Goal: Use online tool/utility: Utilize a website feature to perform a specific function

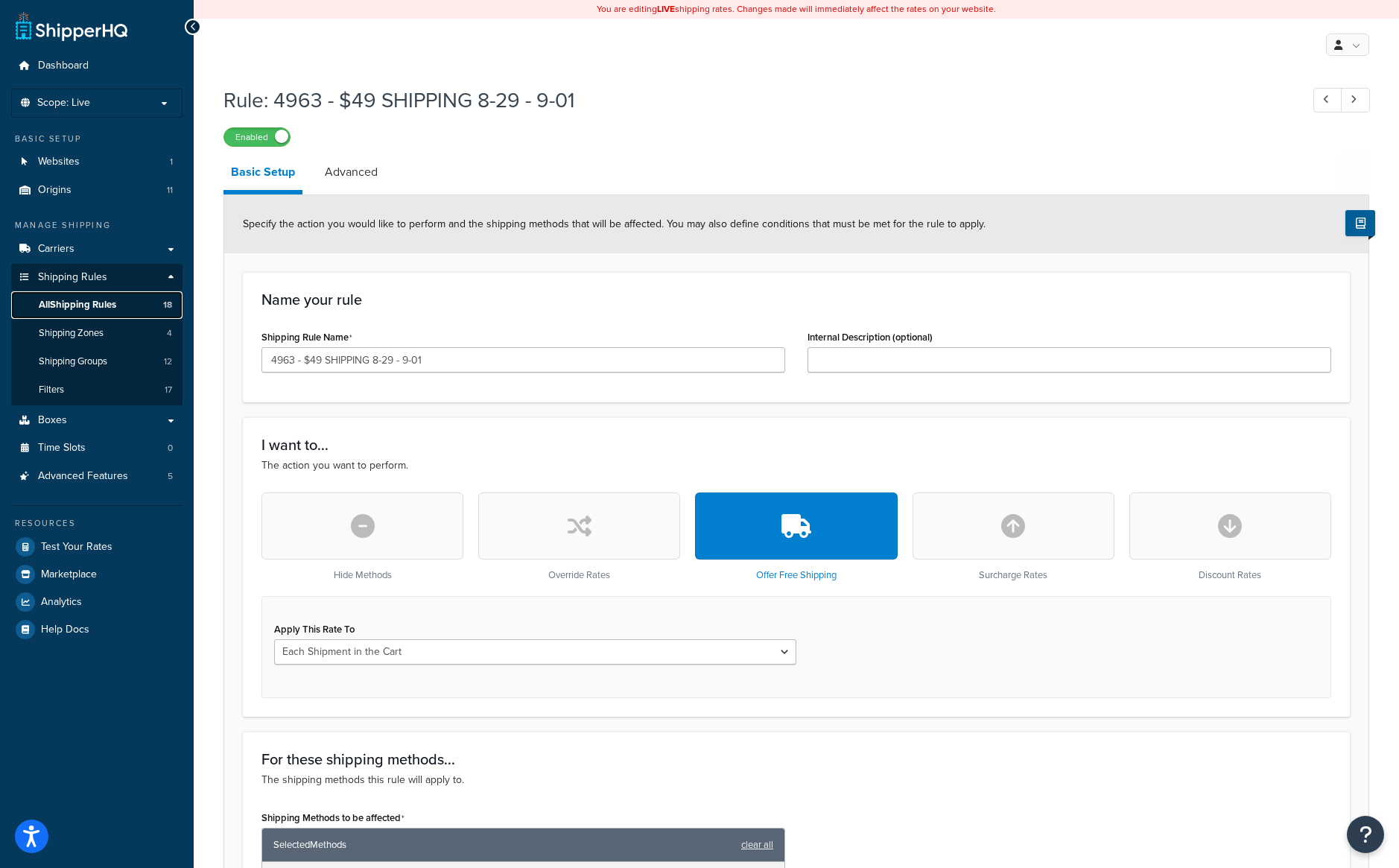
click at [92, 301] on span "All Shipping Rules" at bounding box center [77, 304] width 77 height 12
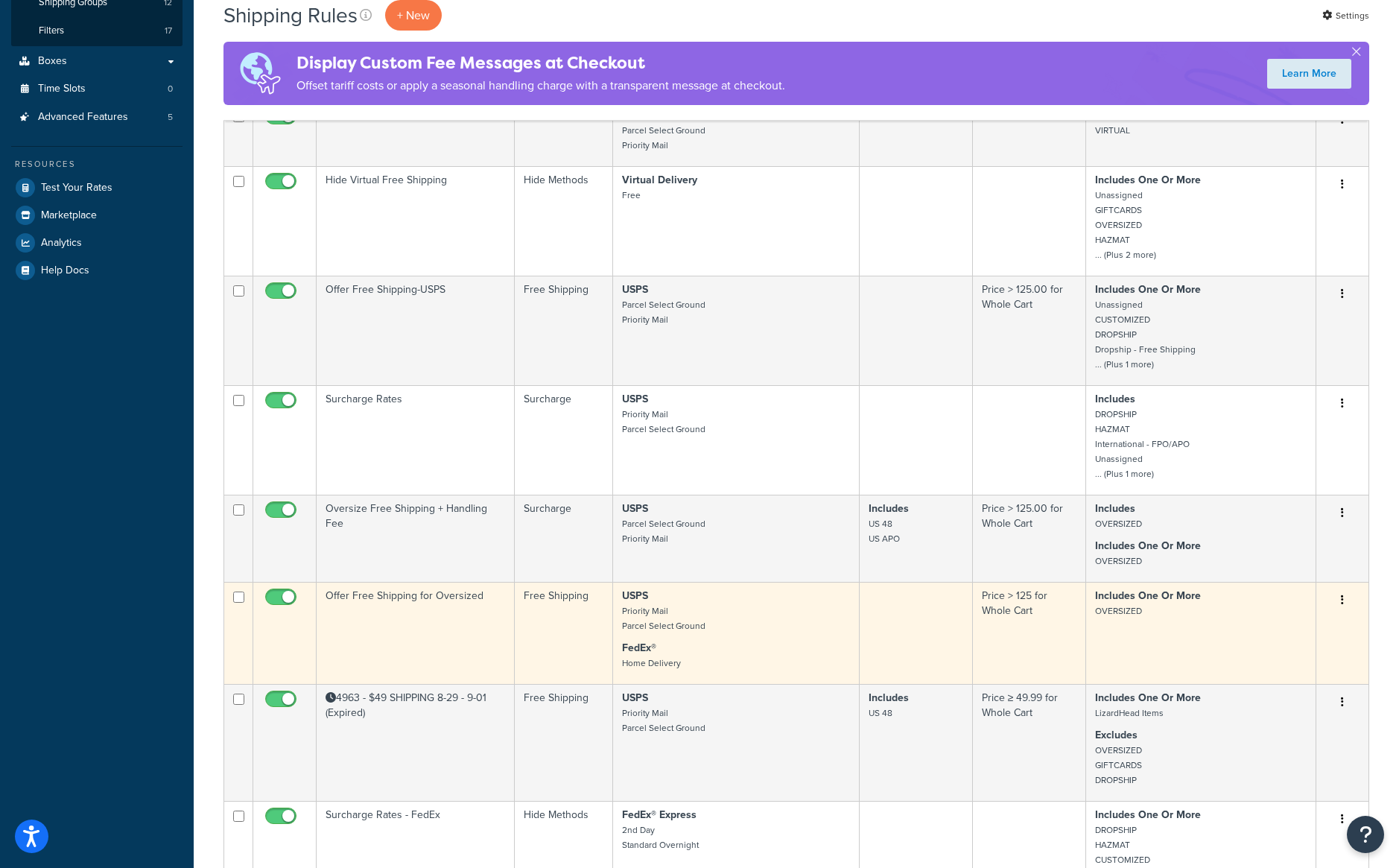
scroll to position [447, 0]
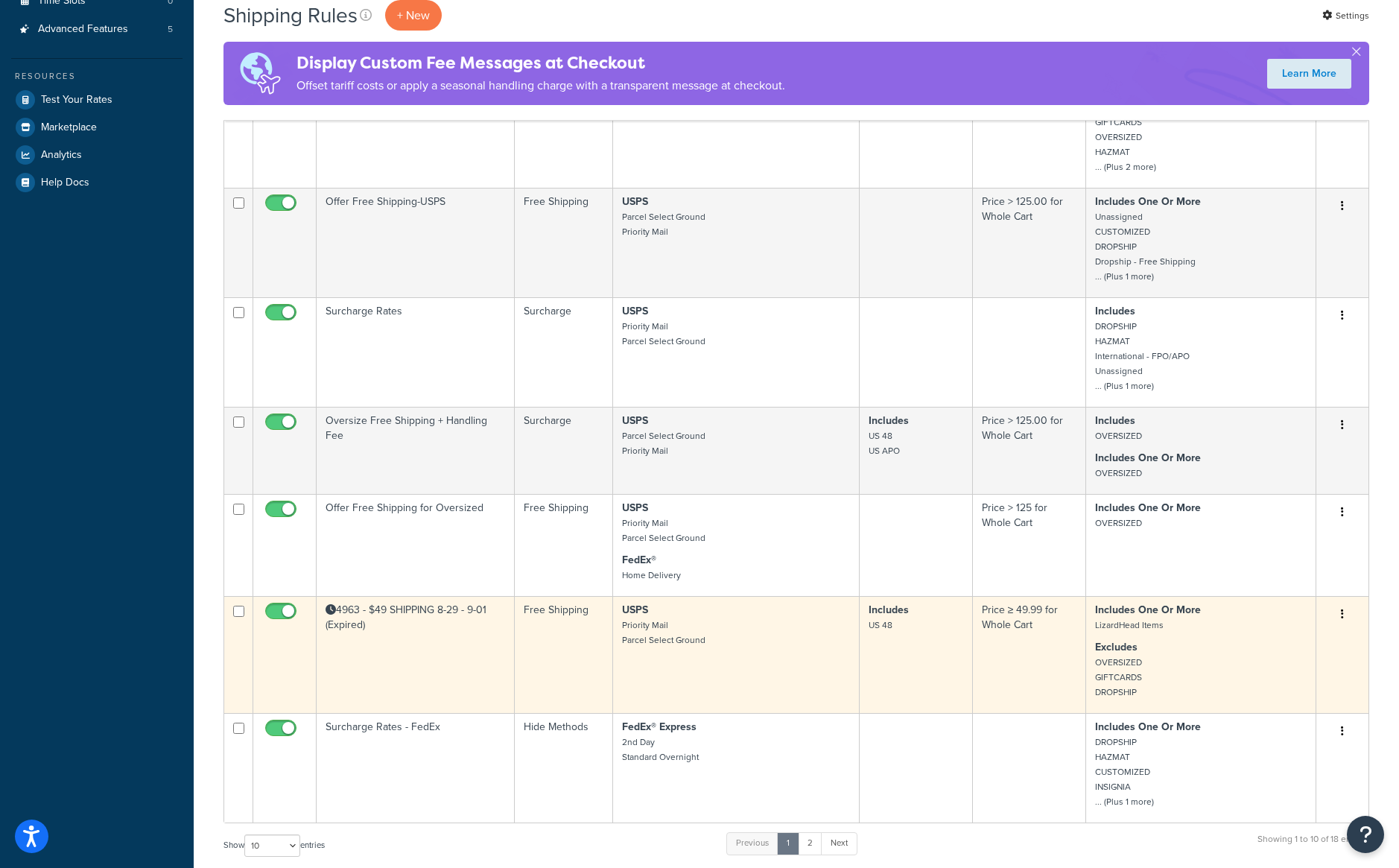
click at [287, 620] on input "checkbox" at bounding box center [282, 615] width 41 height 19
checkbox input "false"
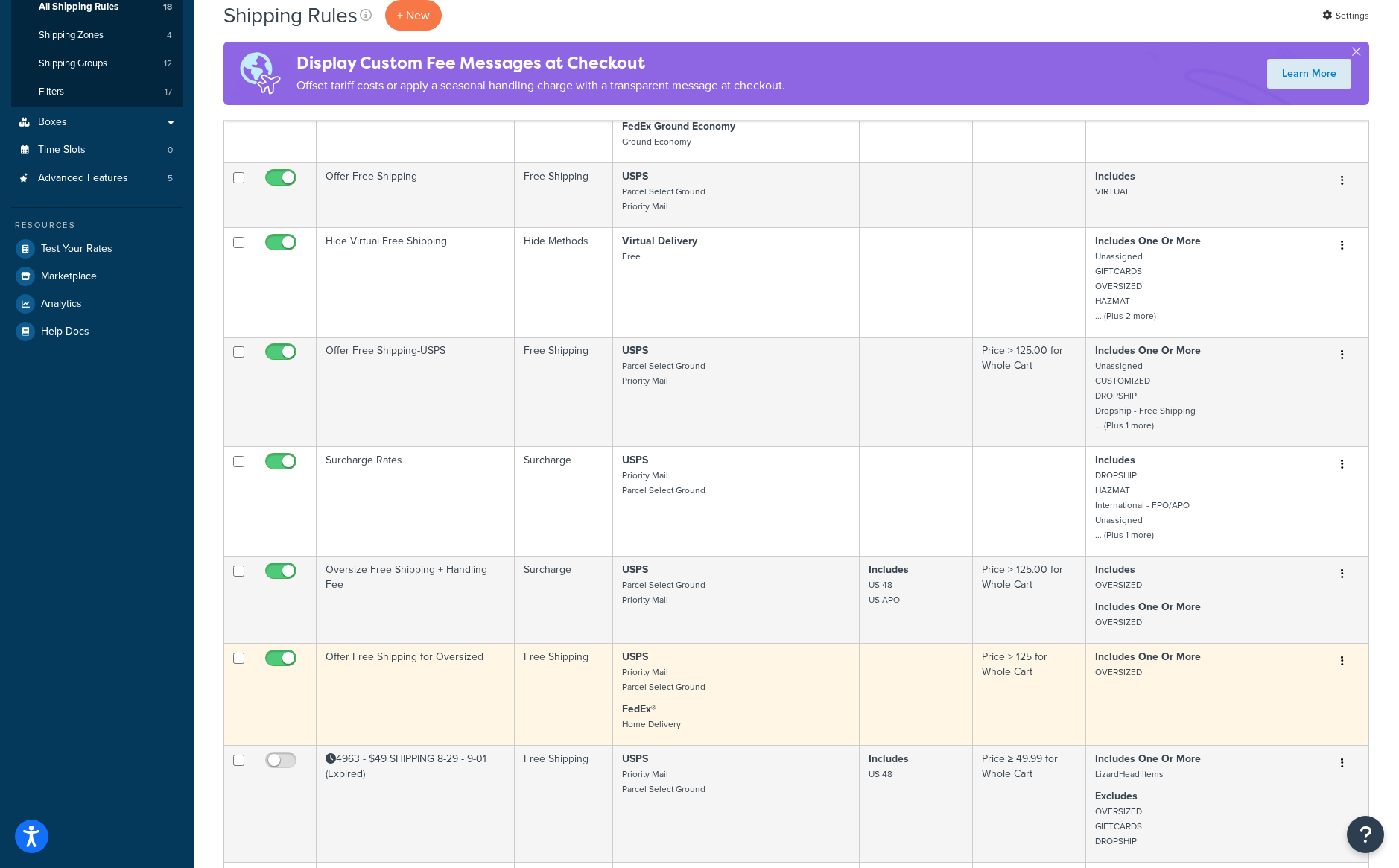
scroll to position [224, 0]
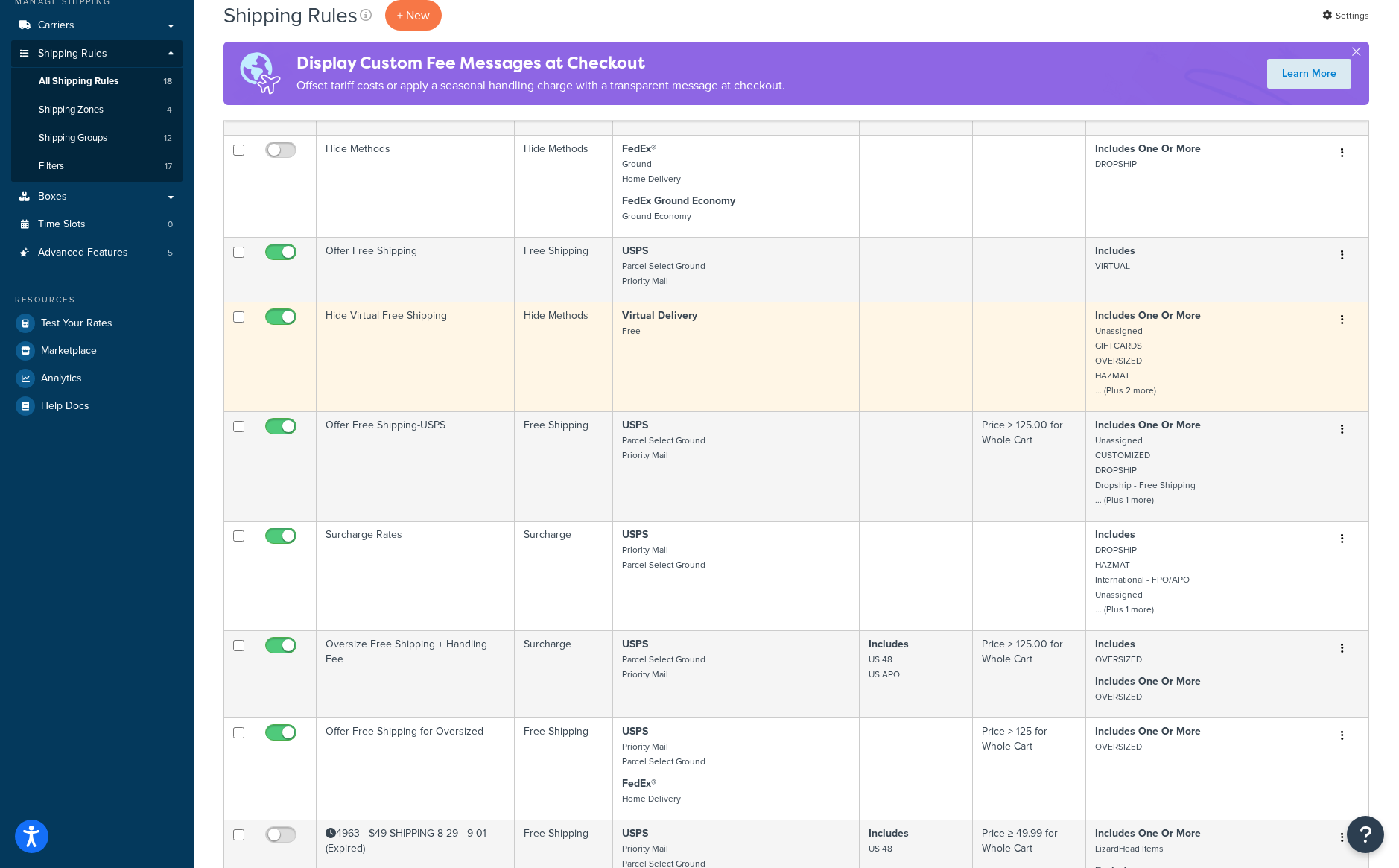
click at [422, 353] on td "Hide Virtual Free Shipping" at bounding box center [416, 356] width 198 height 110
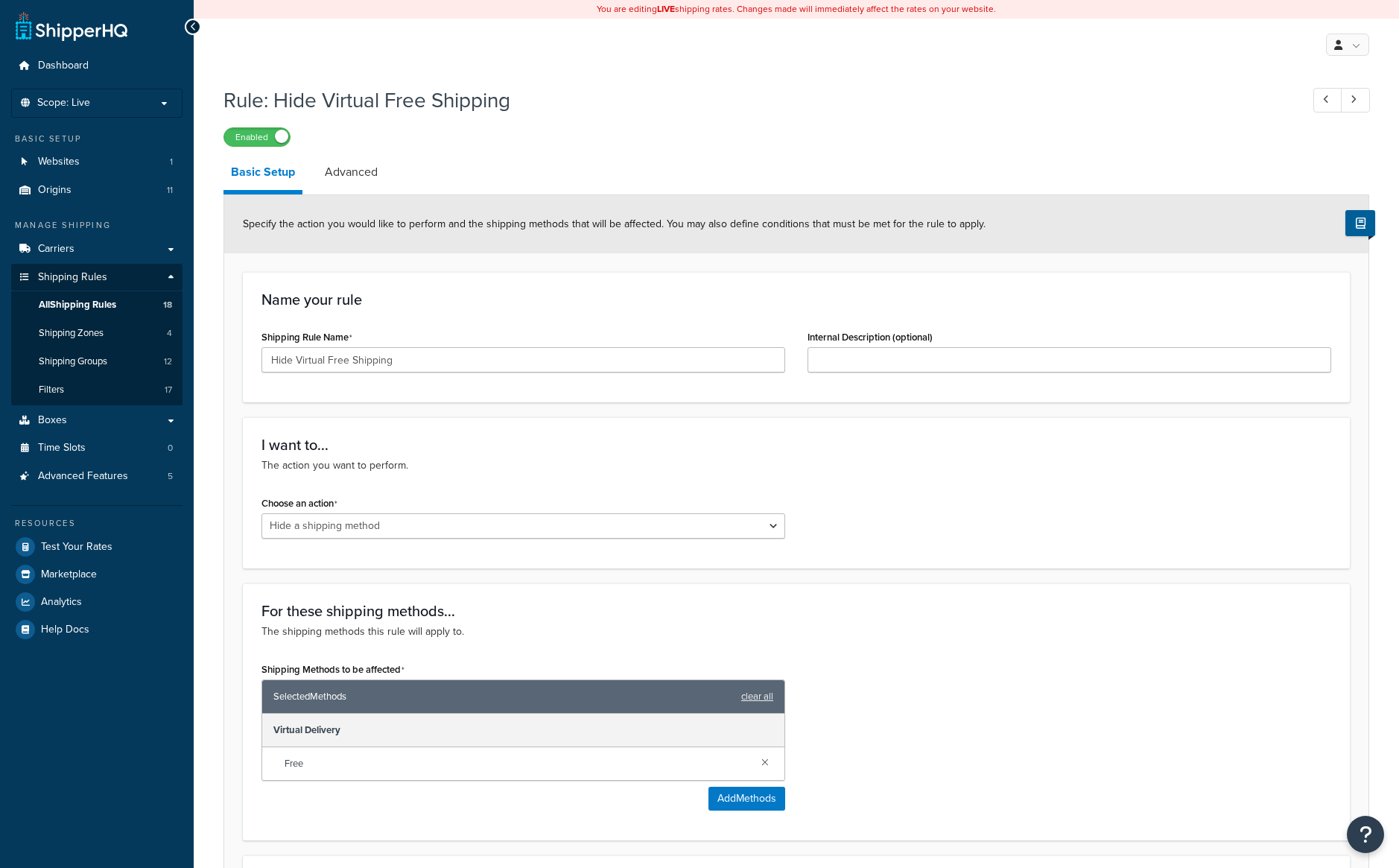
select select "HIDE"
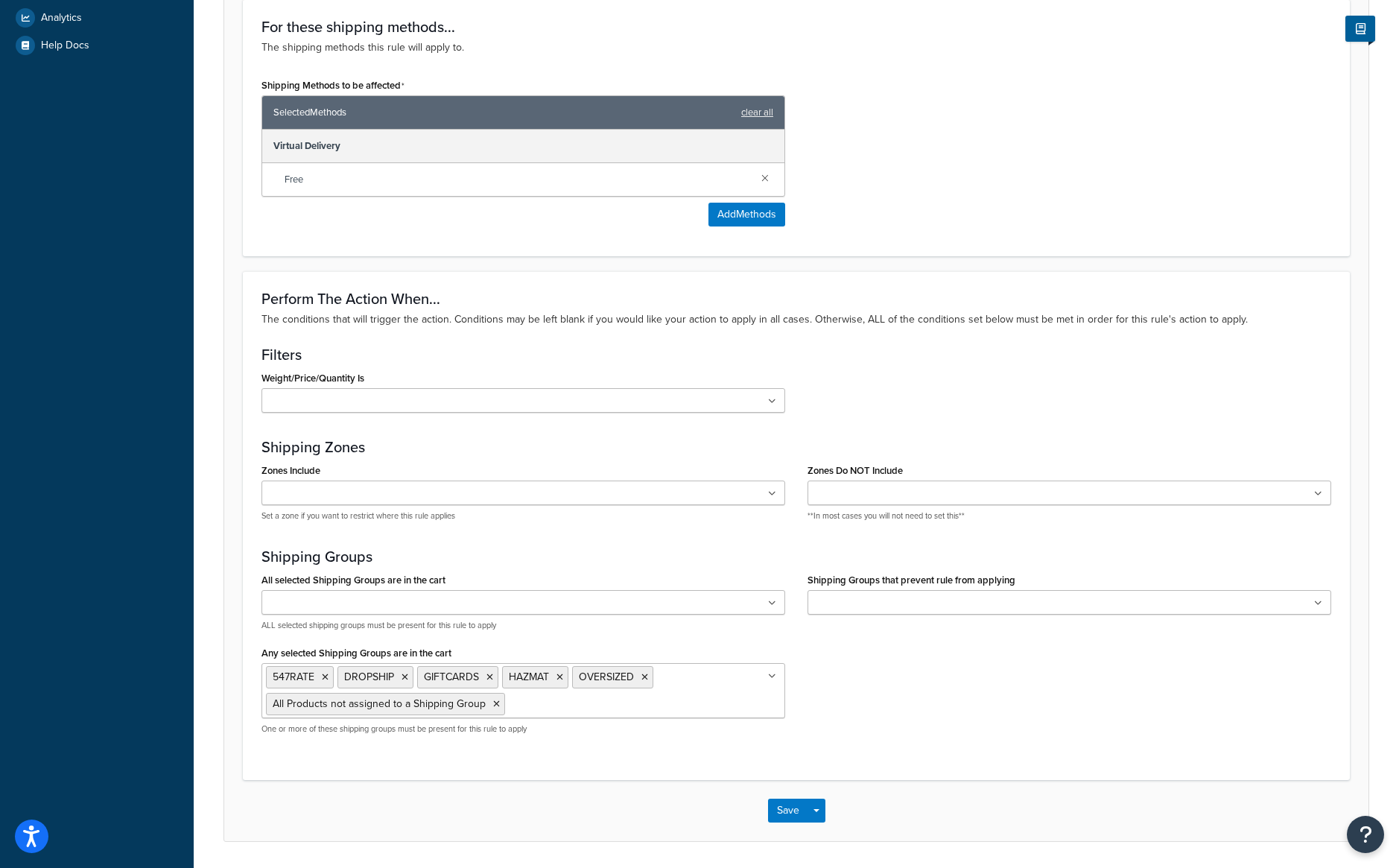
scroll to position [634, 0]
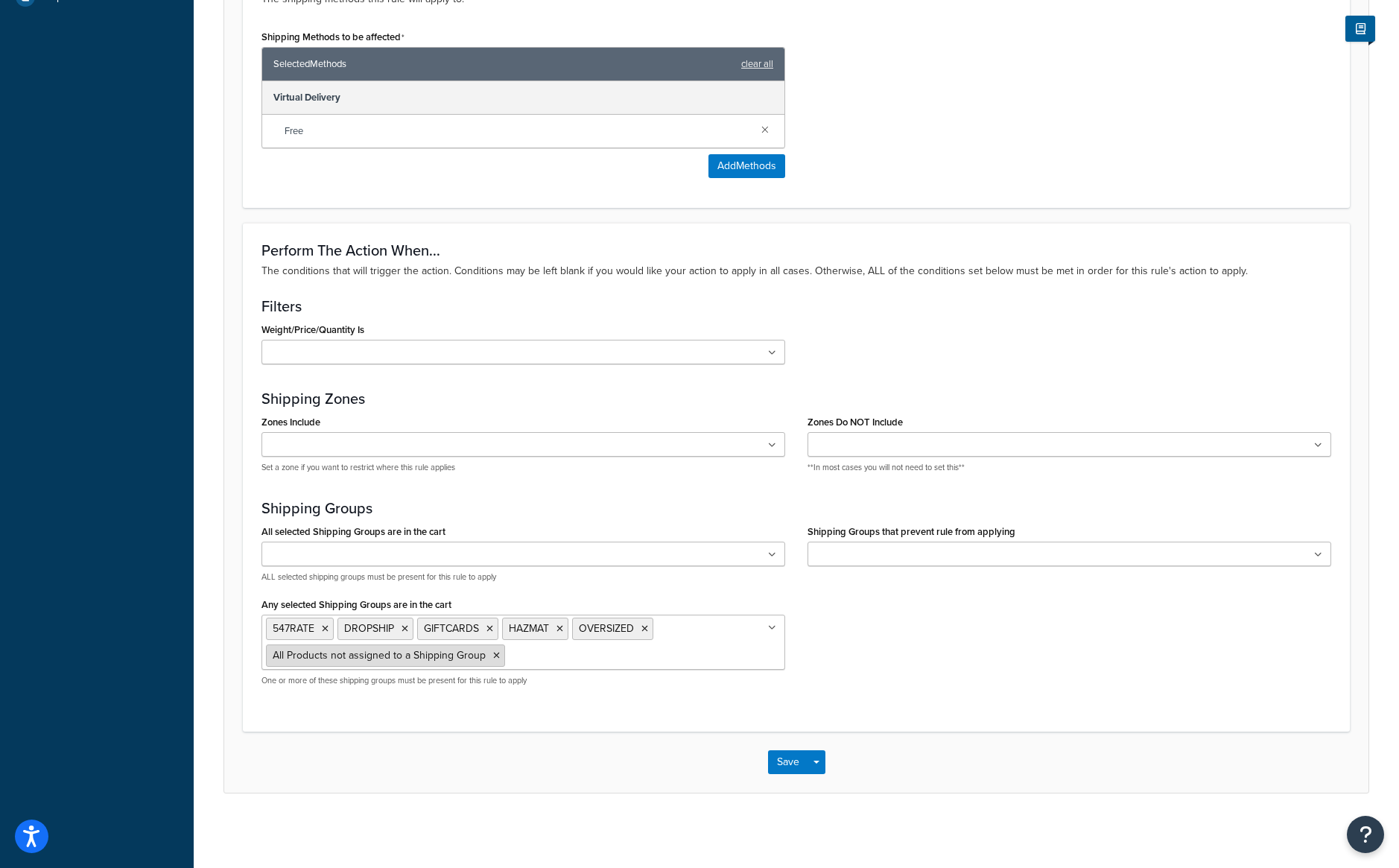
click at [493, 655] on icon at bounding box center [496, 655] width 7 height 9
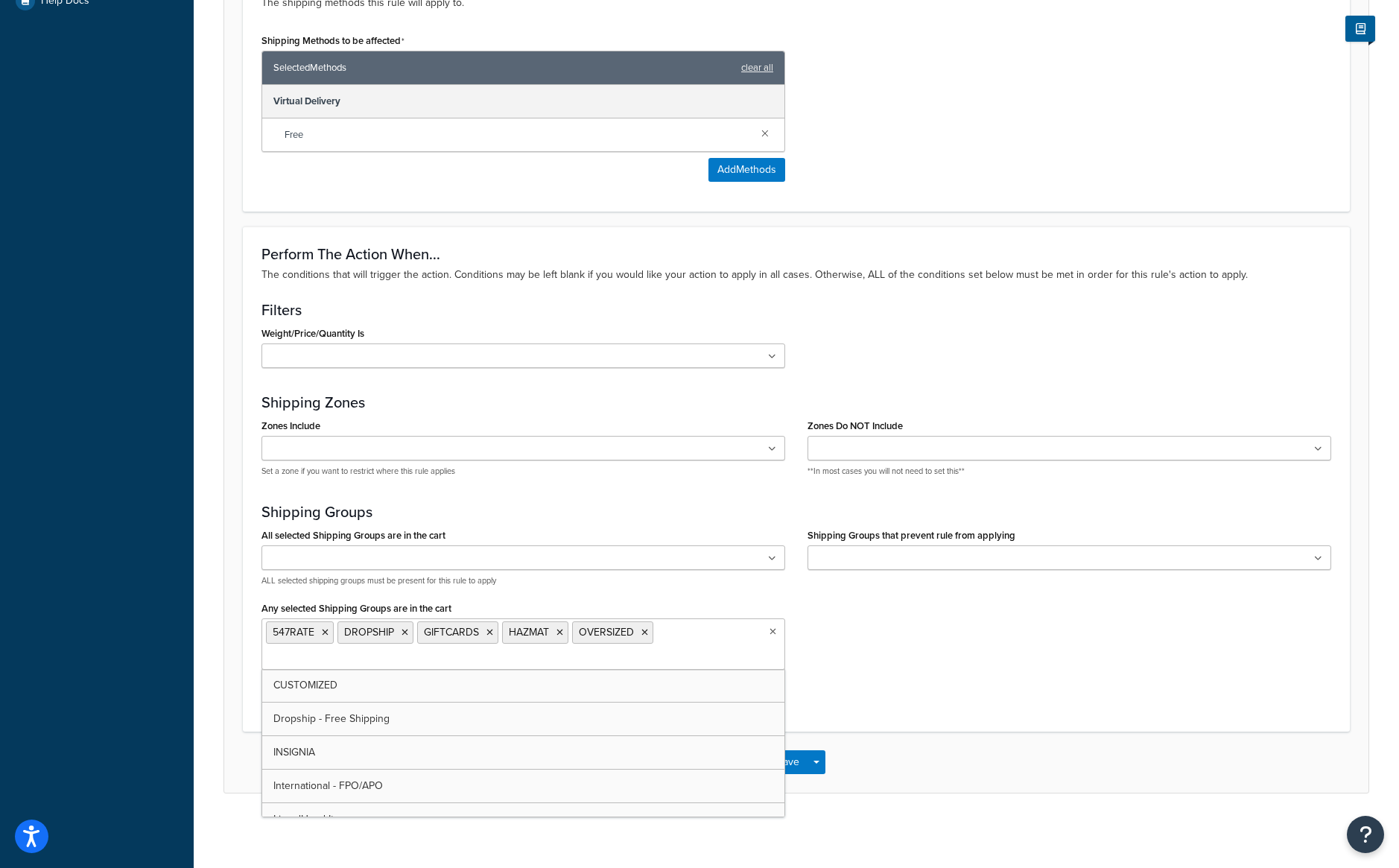
click at [1143, 697] on div "All selected Shipping Groups are in the cart 547RATE CUSTOMIZED DROPSHIP Dropsh…" at bounding box center [796, 611] width 1092 height 174
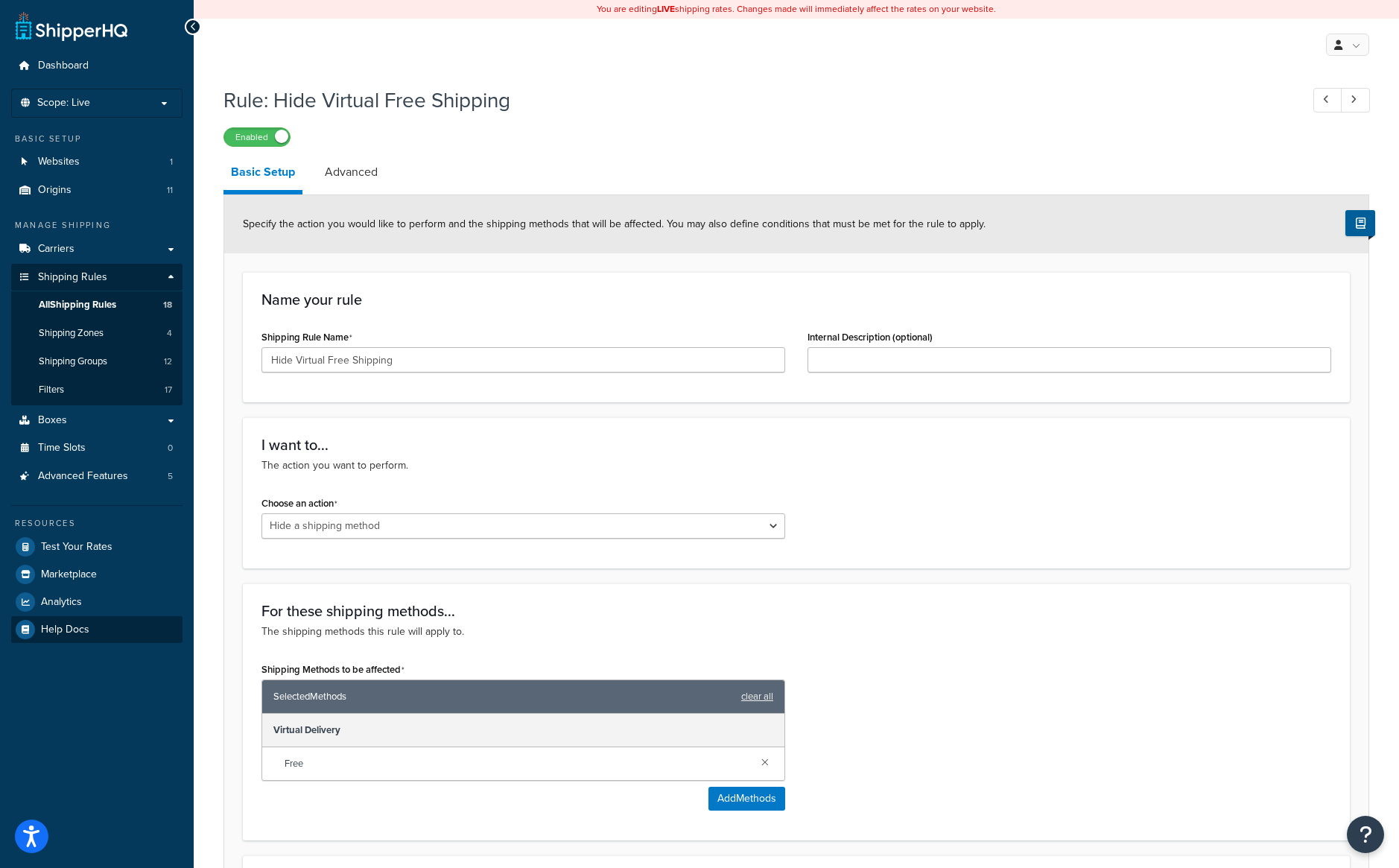
scroll to position [630, 0]
click at [75, 303] on span "All Shipping Rules" at bounding box center [77, 304] width 77 height 12
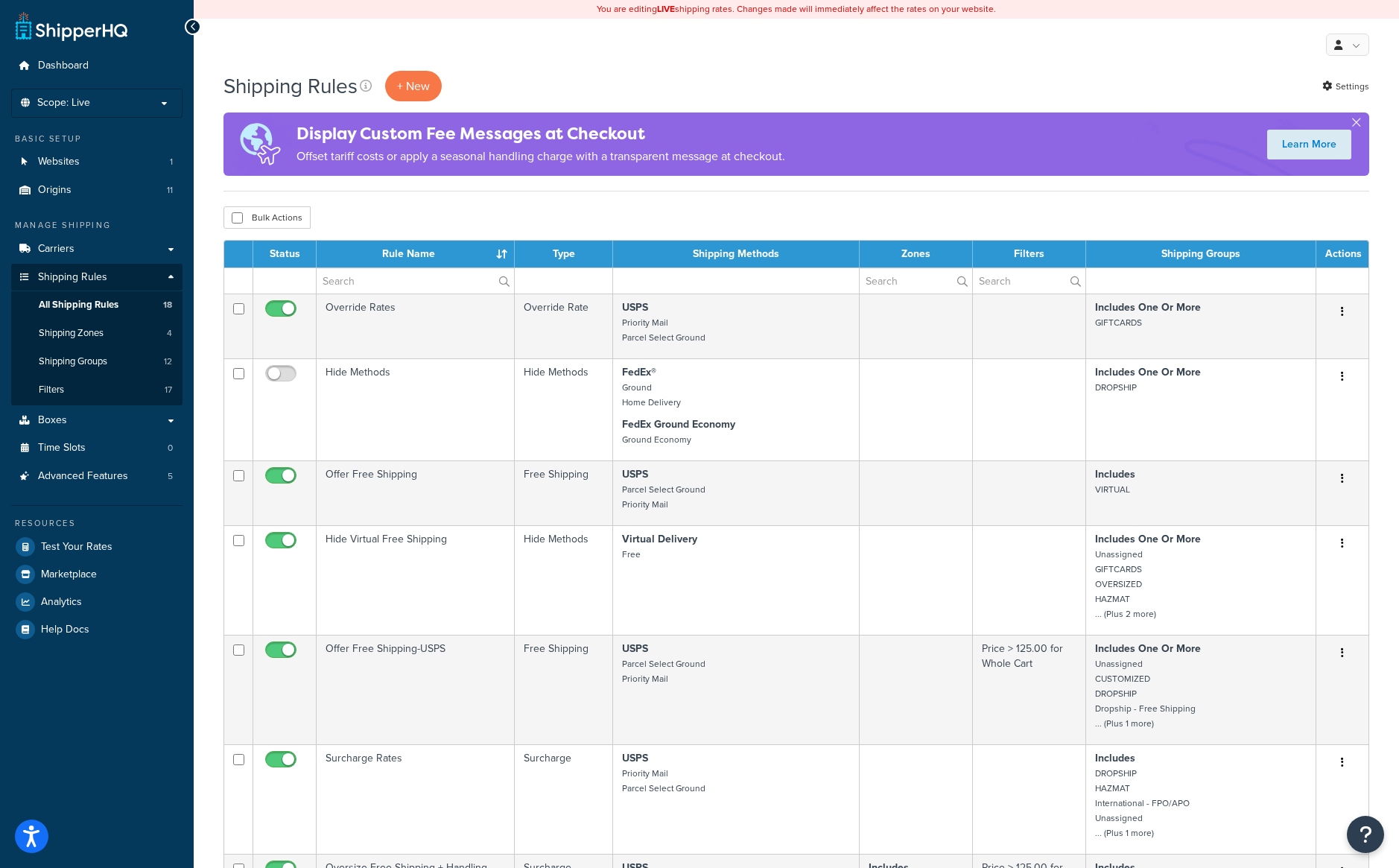
click at [568, 255] on th "Type" at bounding box center [564, 254] width 98 height 26
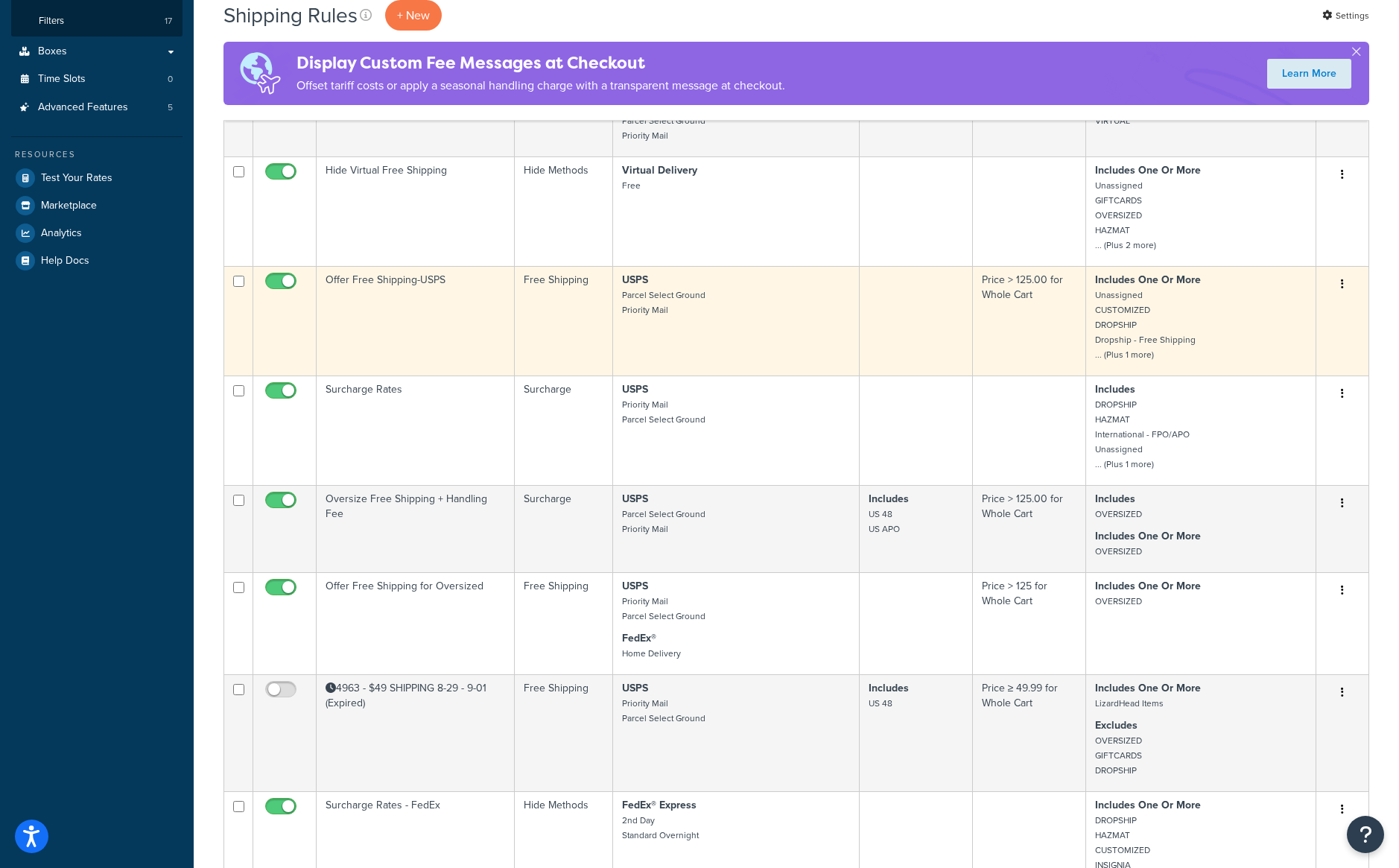
scroll to position [372, 0]
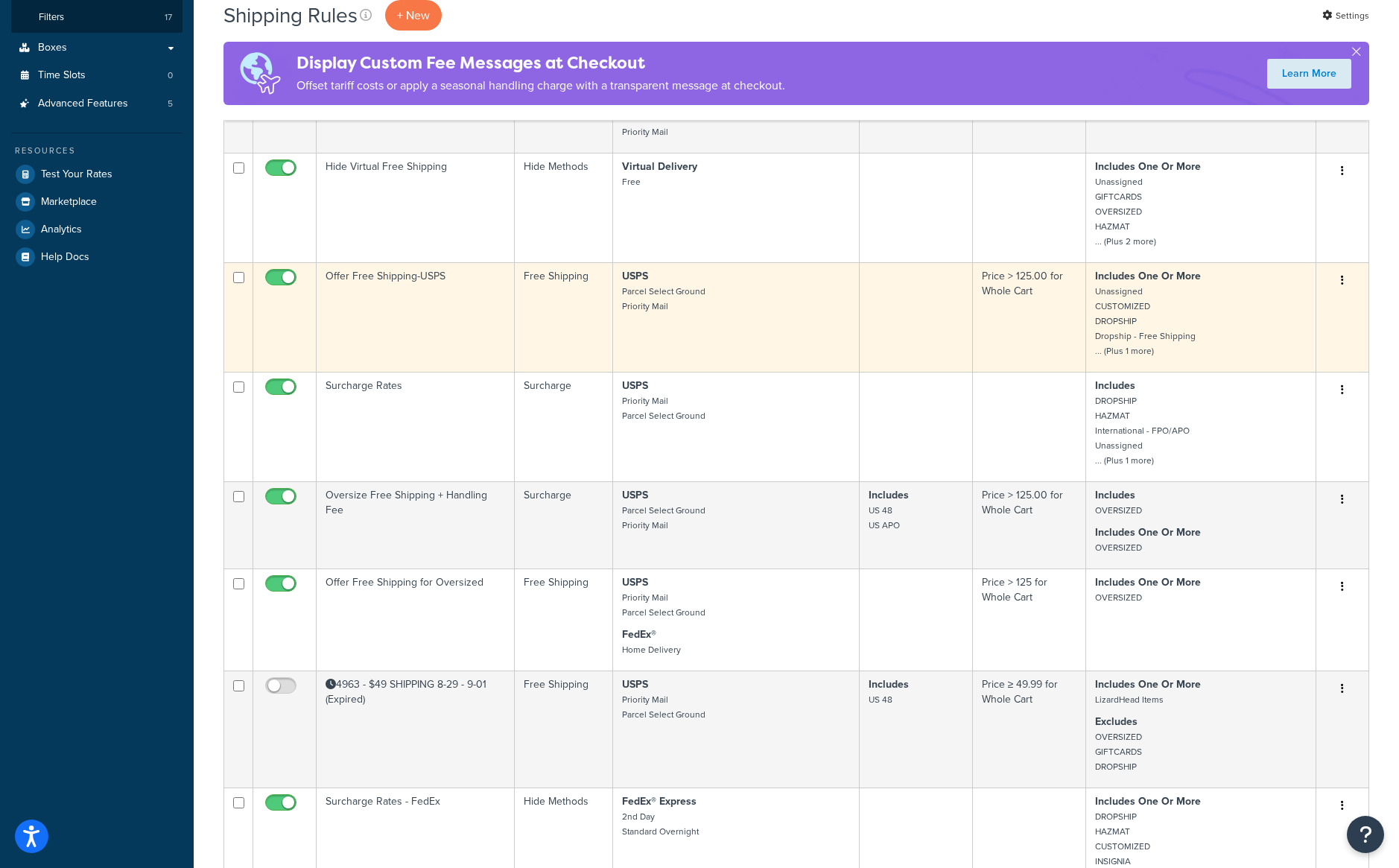
click at [1202, 354] on p "Includes One Or More Unassigned CUSTOMIZED DROPSHIP Dropship - Free Shipping ..…" at bounding box center [1202, 314] width 212 height 90
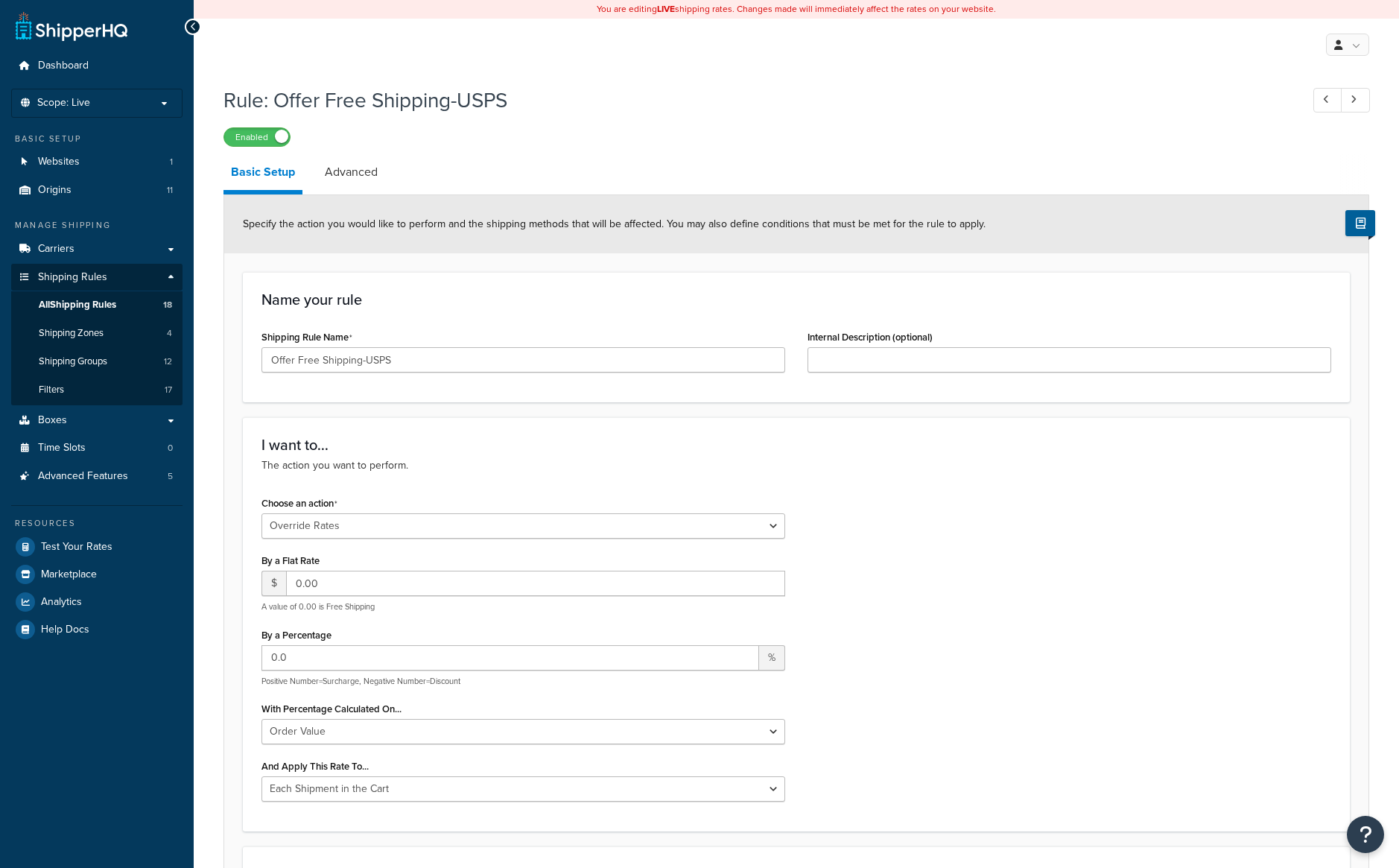
select select "OVERRIDE"
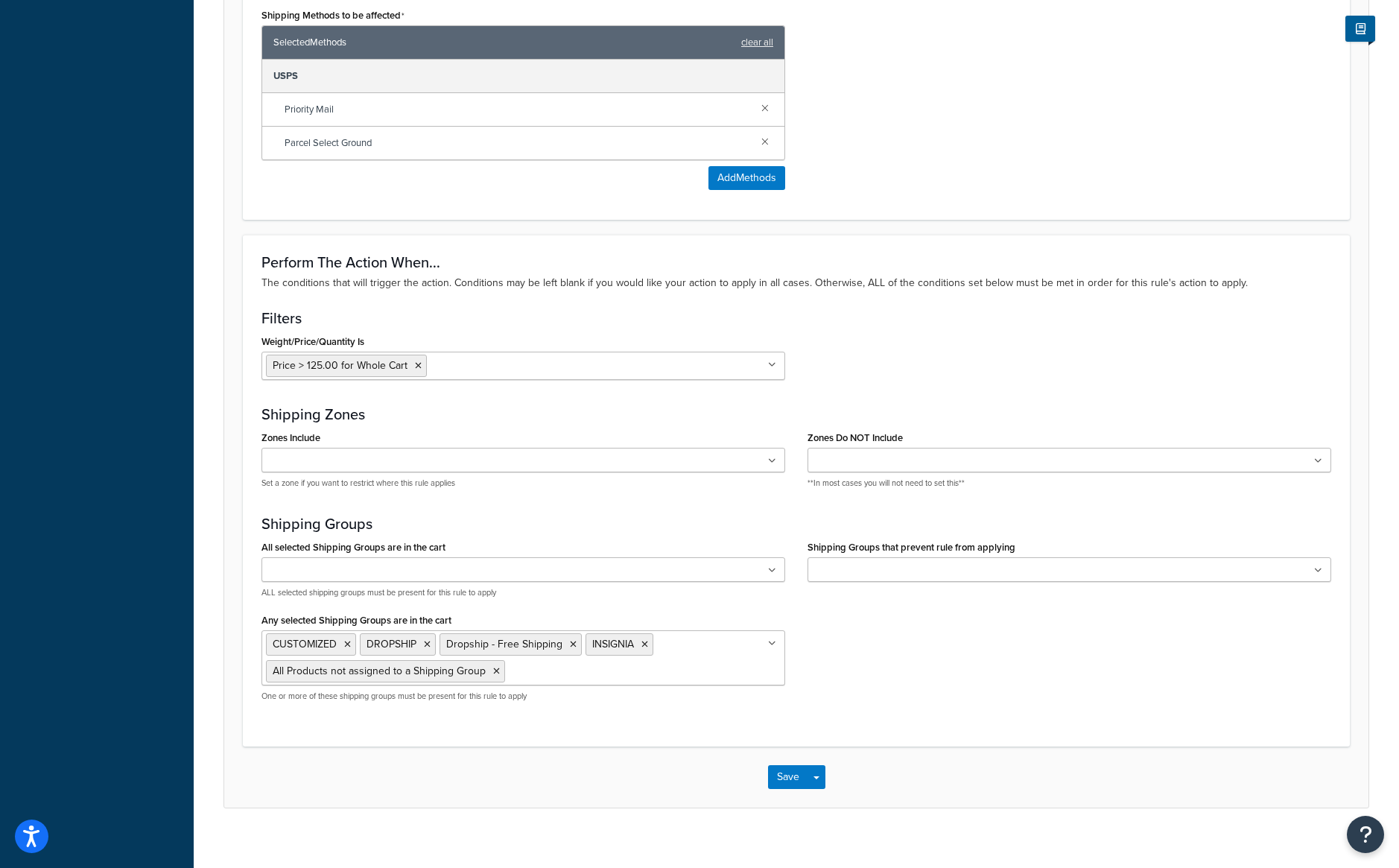
scroll to position [933, 0]
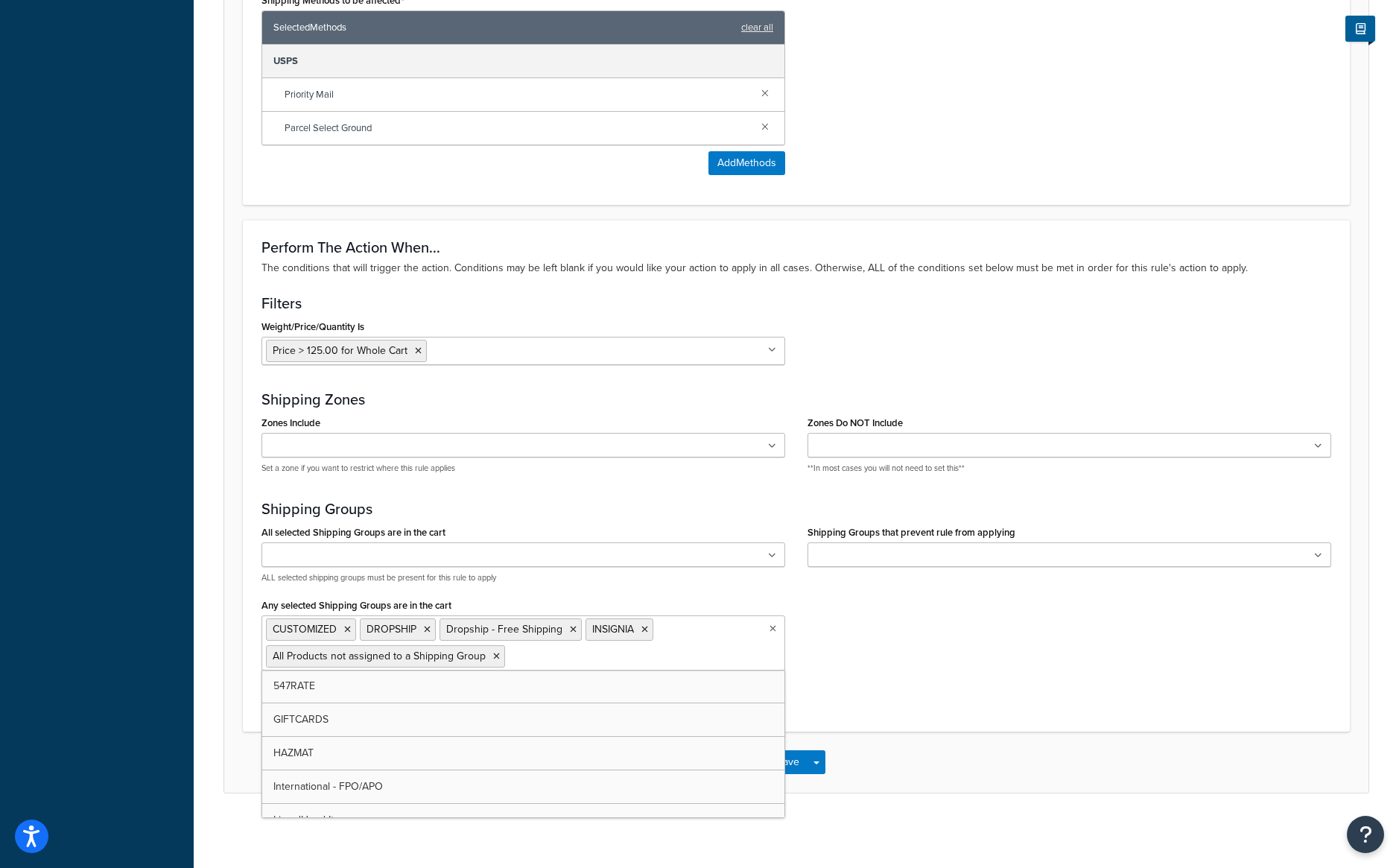
click at [530, 658] on input "Any selected Shipping Groups are in the cart" at bounding box center [575, 655] width 132 height 16
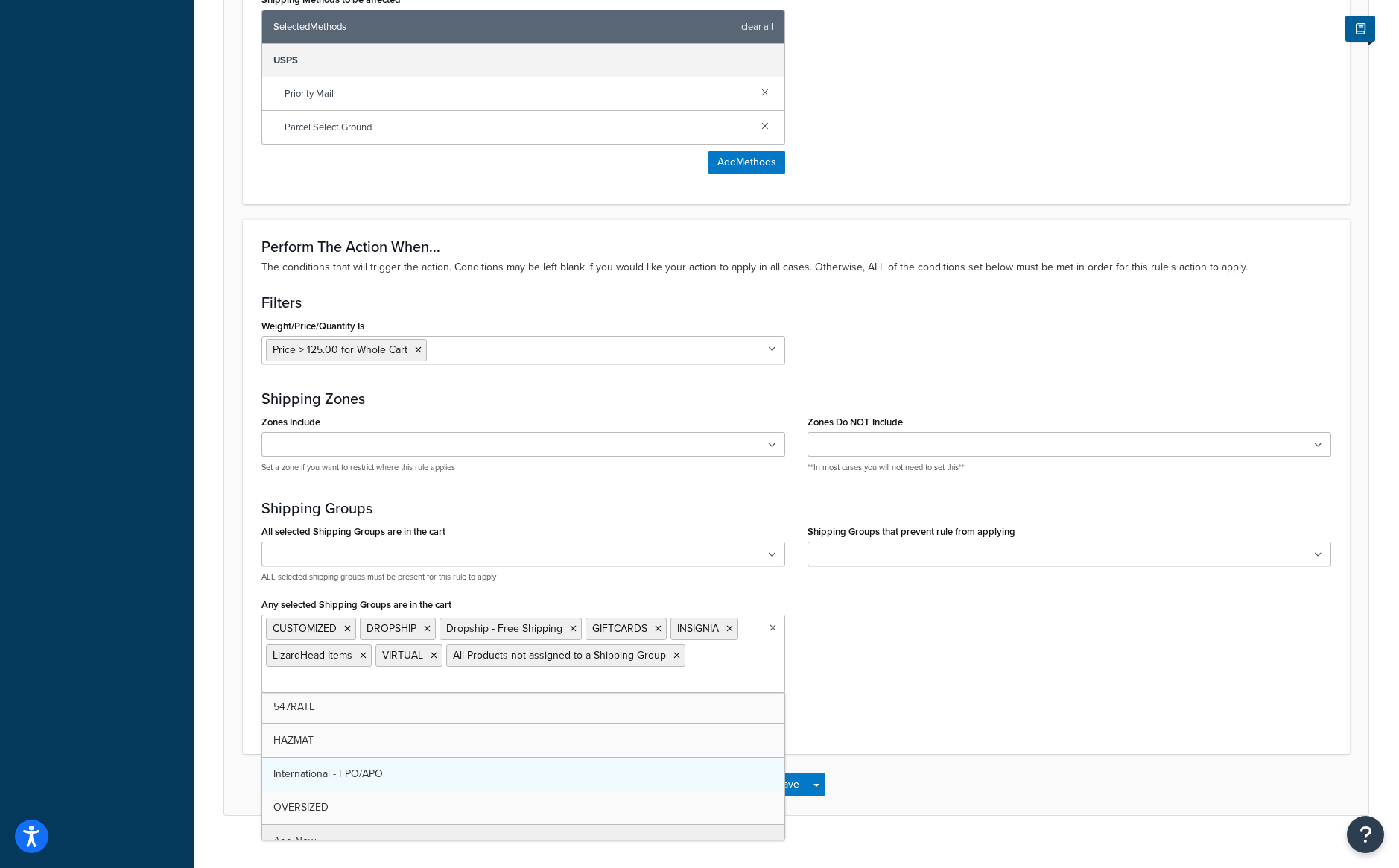
scroll to position [0, 0]
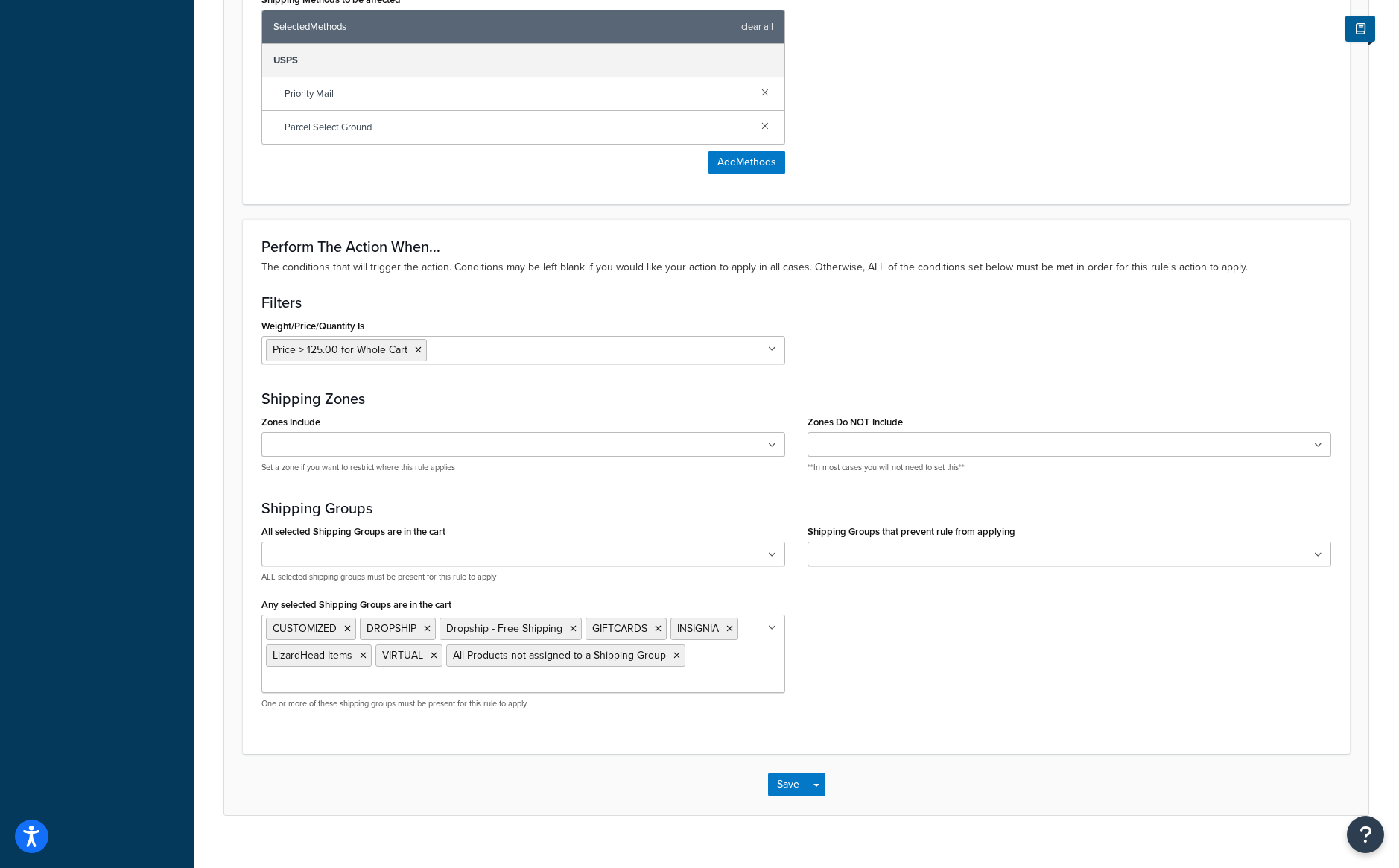
click at [876, 686] on div "All selected Shipping Groups are in the cart 547RATE CUSTOMIZED DROPSHIP Dropsh…" at bounding box center [796, 621] width 1092 height 200
click at [776, 783] on button "Save" at bounding box center [788, 784] width 41 height 24
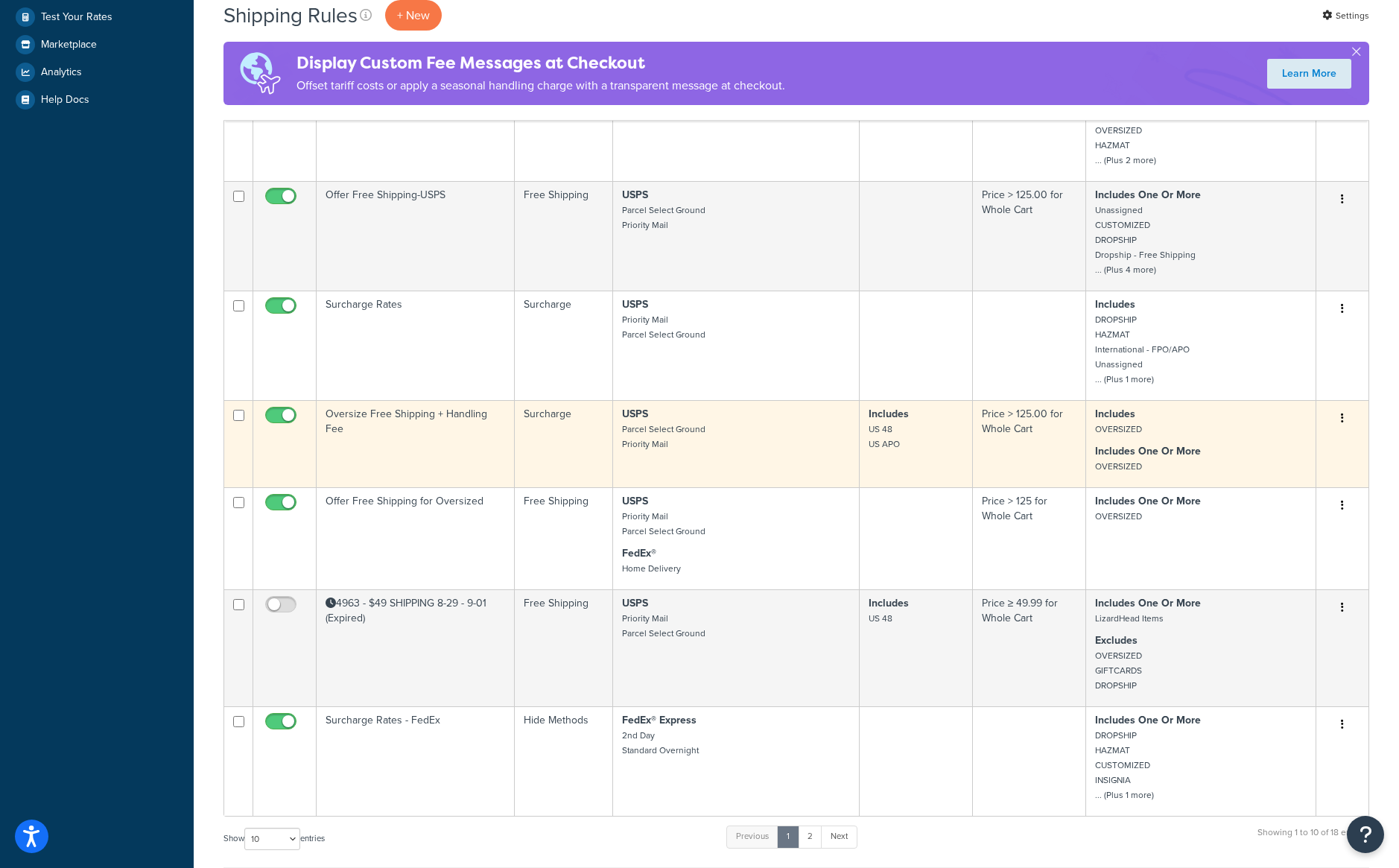
scroll to position [671, 0]
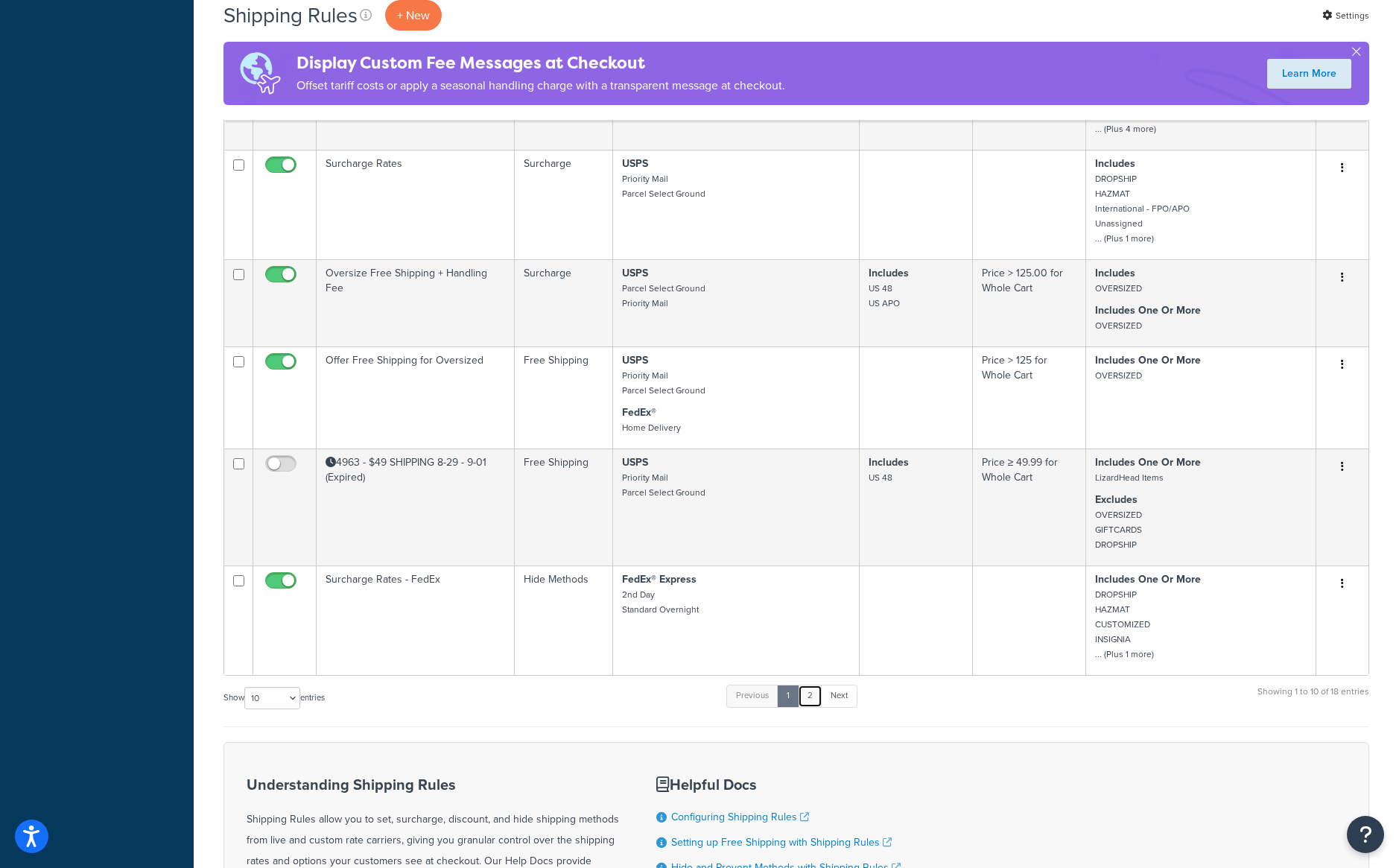
click at [812, 706] on link "2" at bounding box center [810, 696] width 25 height 23
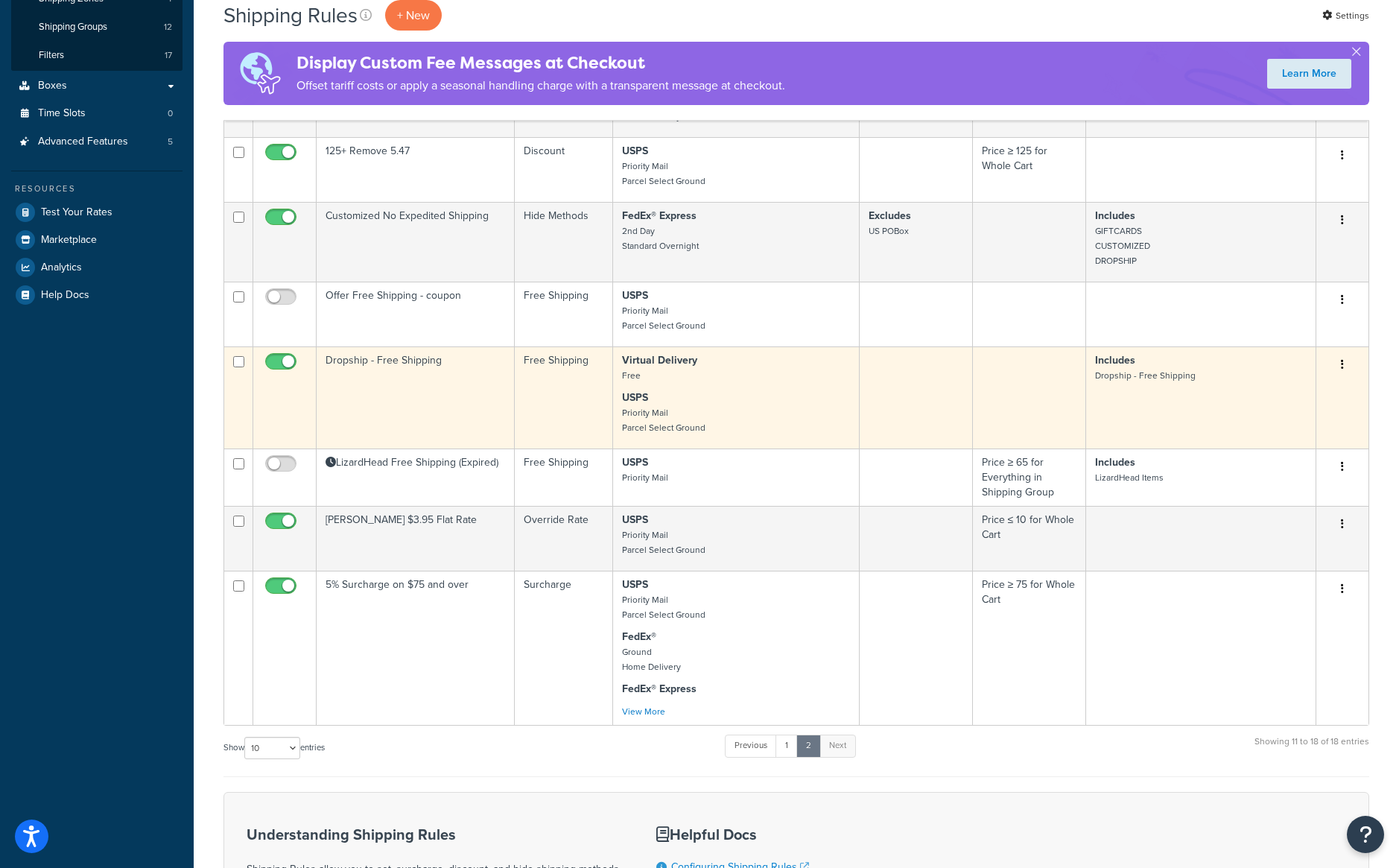
scroll to position [400, 0]
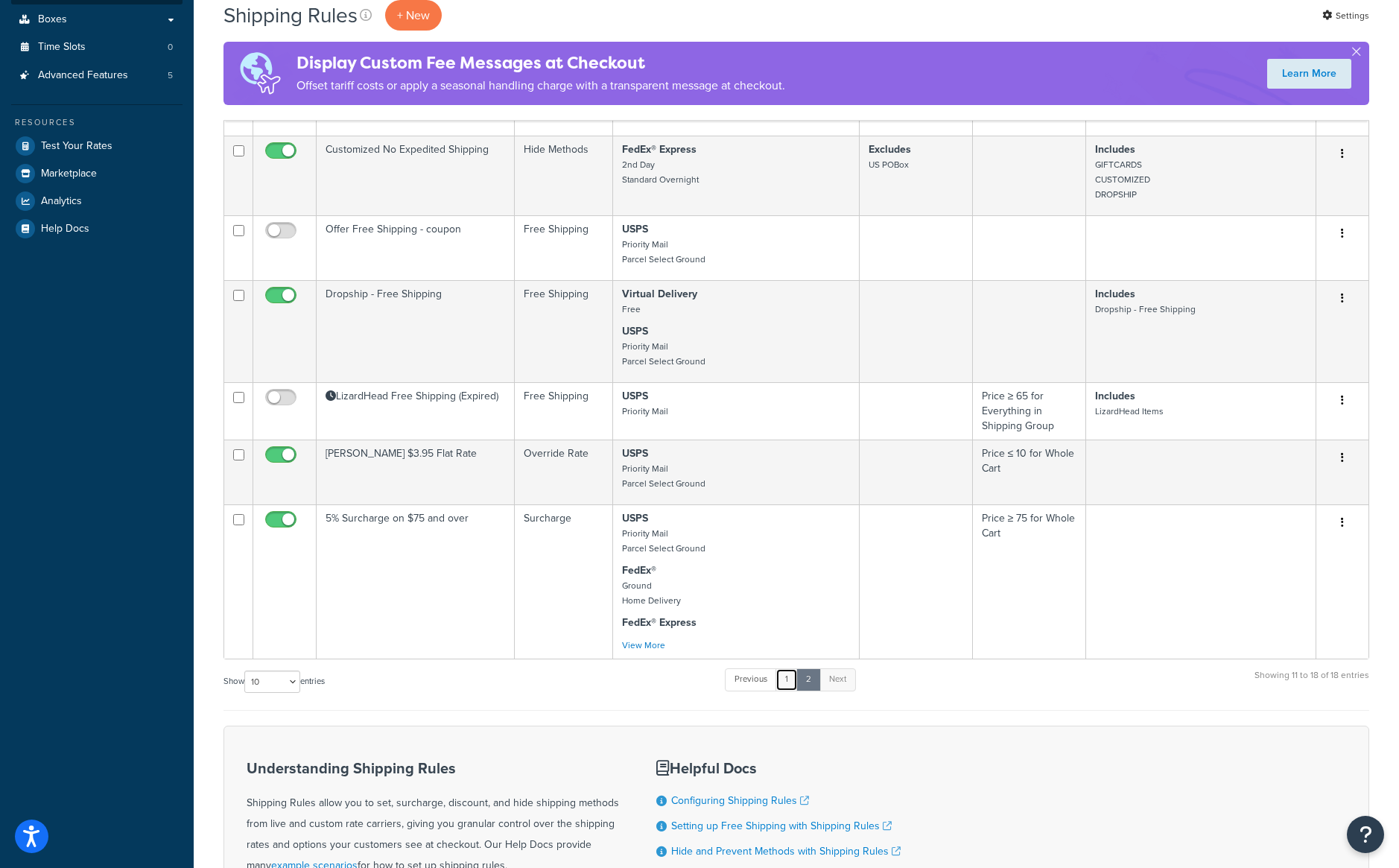
click at [793, 688] on link "1" at bounding box center [787, 680] width 23 height 23
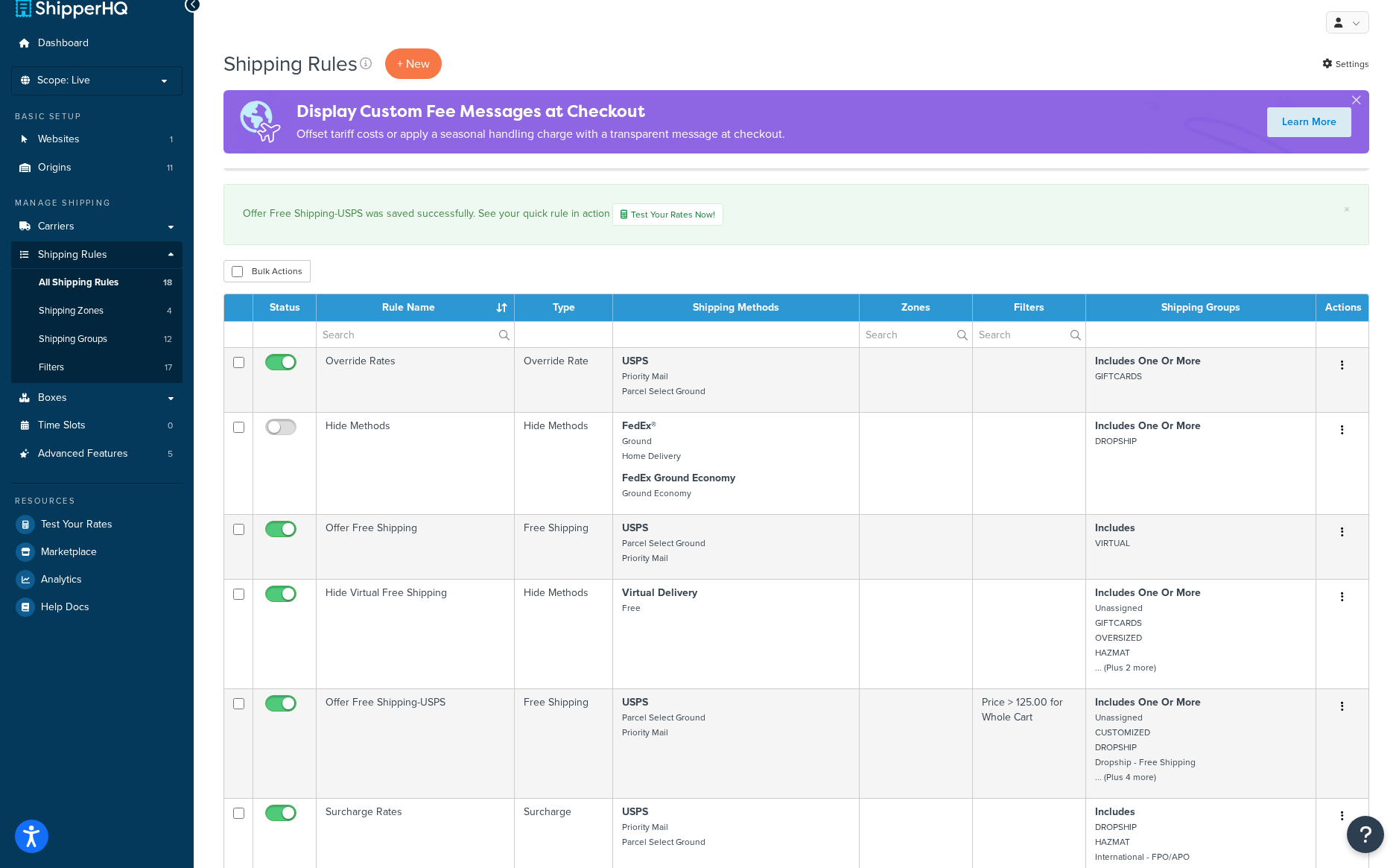
scroll to position [0, 0]
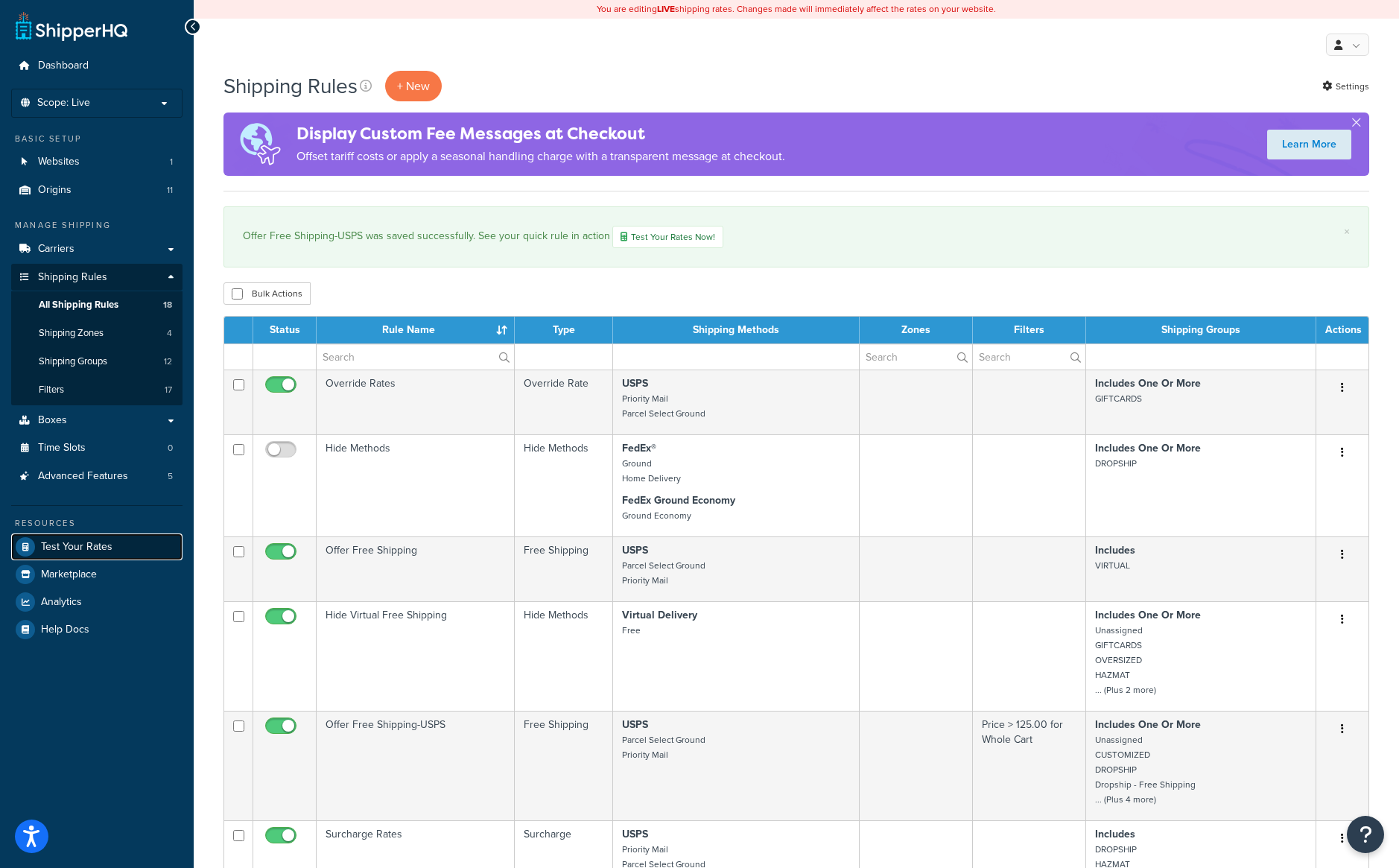
click at [77, 541] on span "Test Your Rates" at bounding box center [77, 547] width 72 height 12
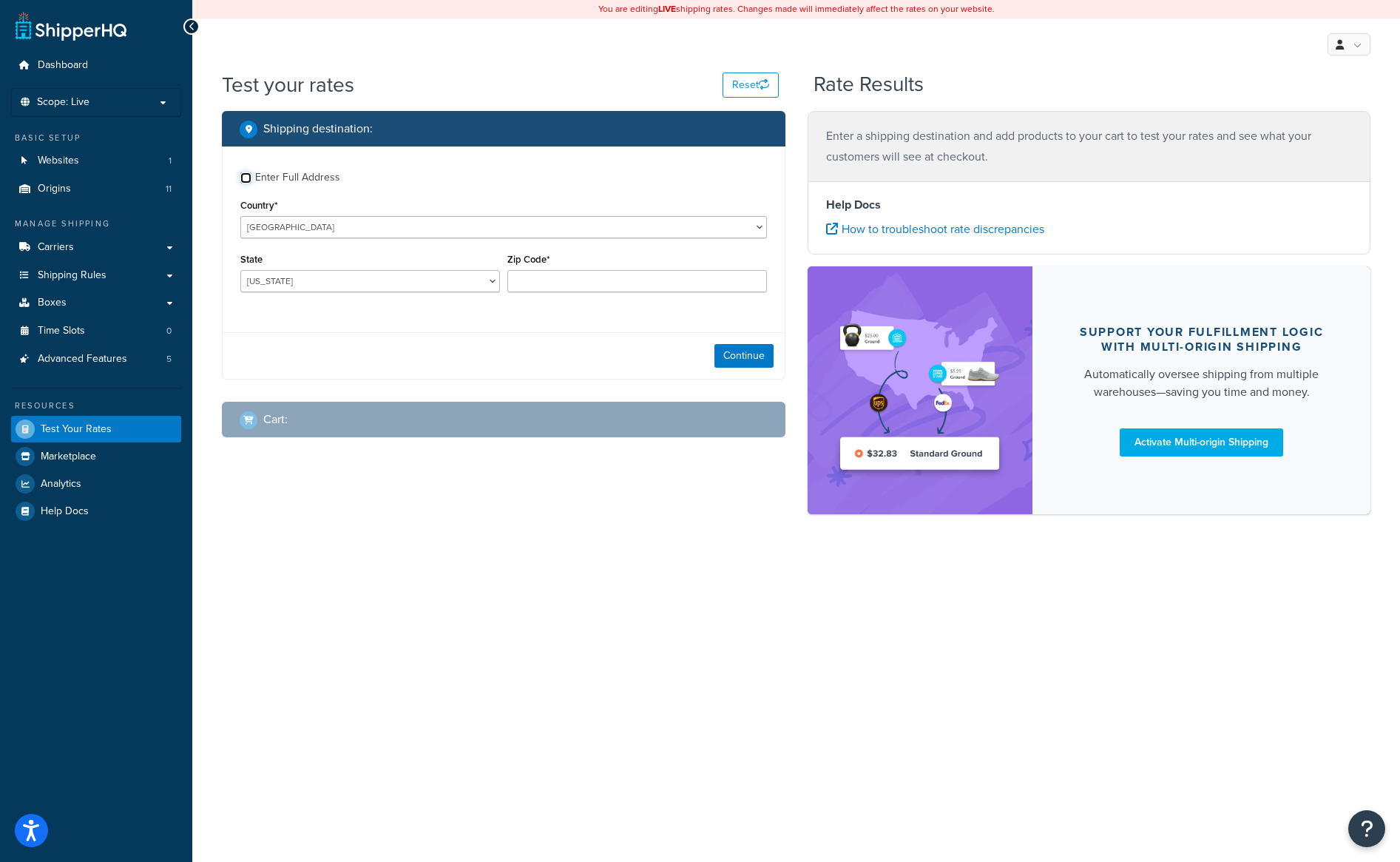
click at [248, 176] on input "Enter Full Address" at bounding box center [246, 178] width 11 height 11
checkbox input "true"
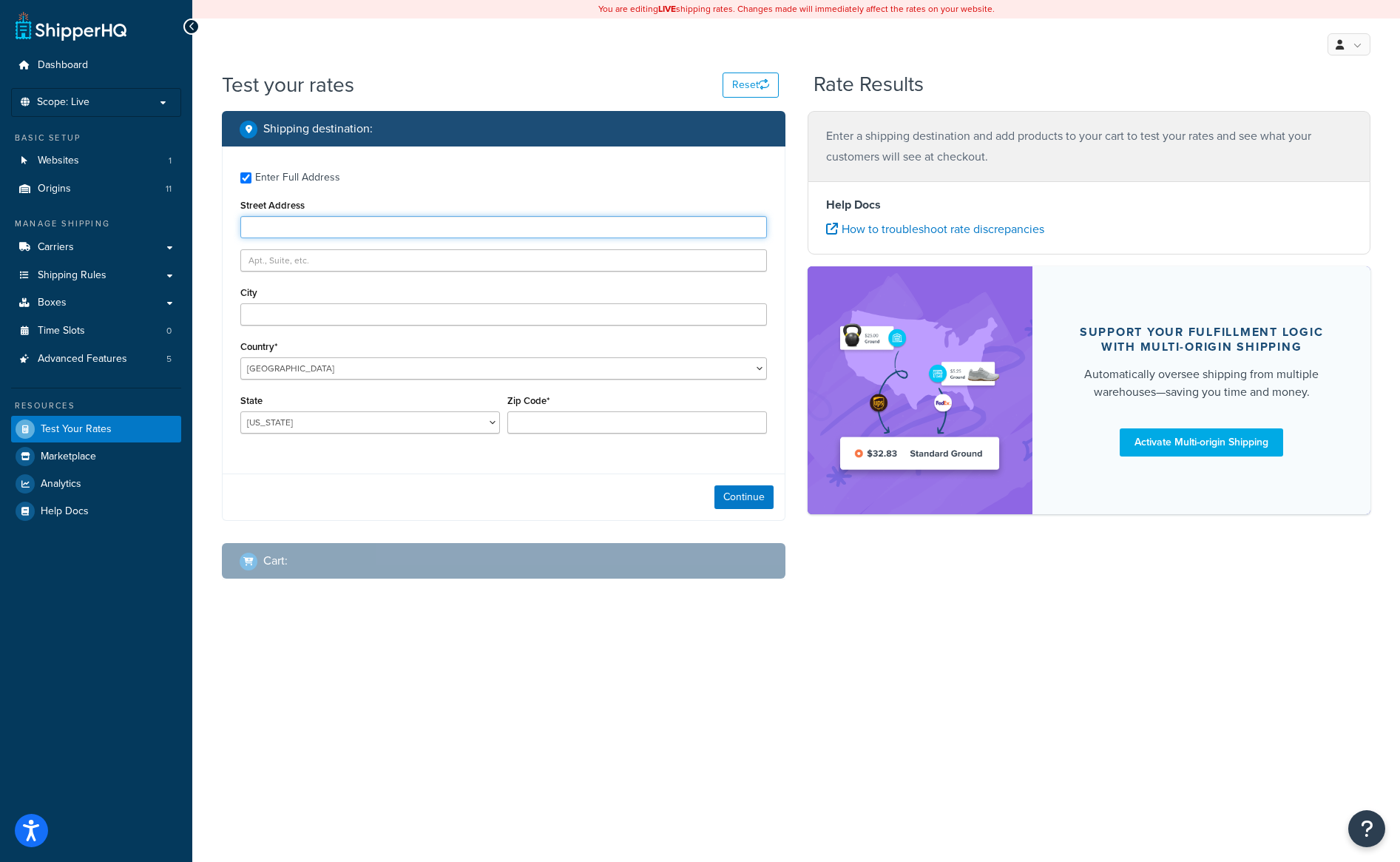
click at [293, 231] on input "Street Address" at bounding box center [504, 227] width 527 height 23
type input "[STREET_ADDRESS]"
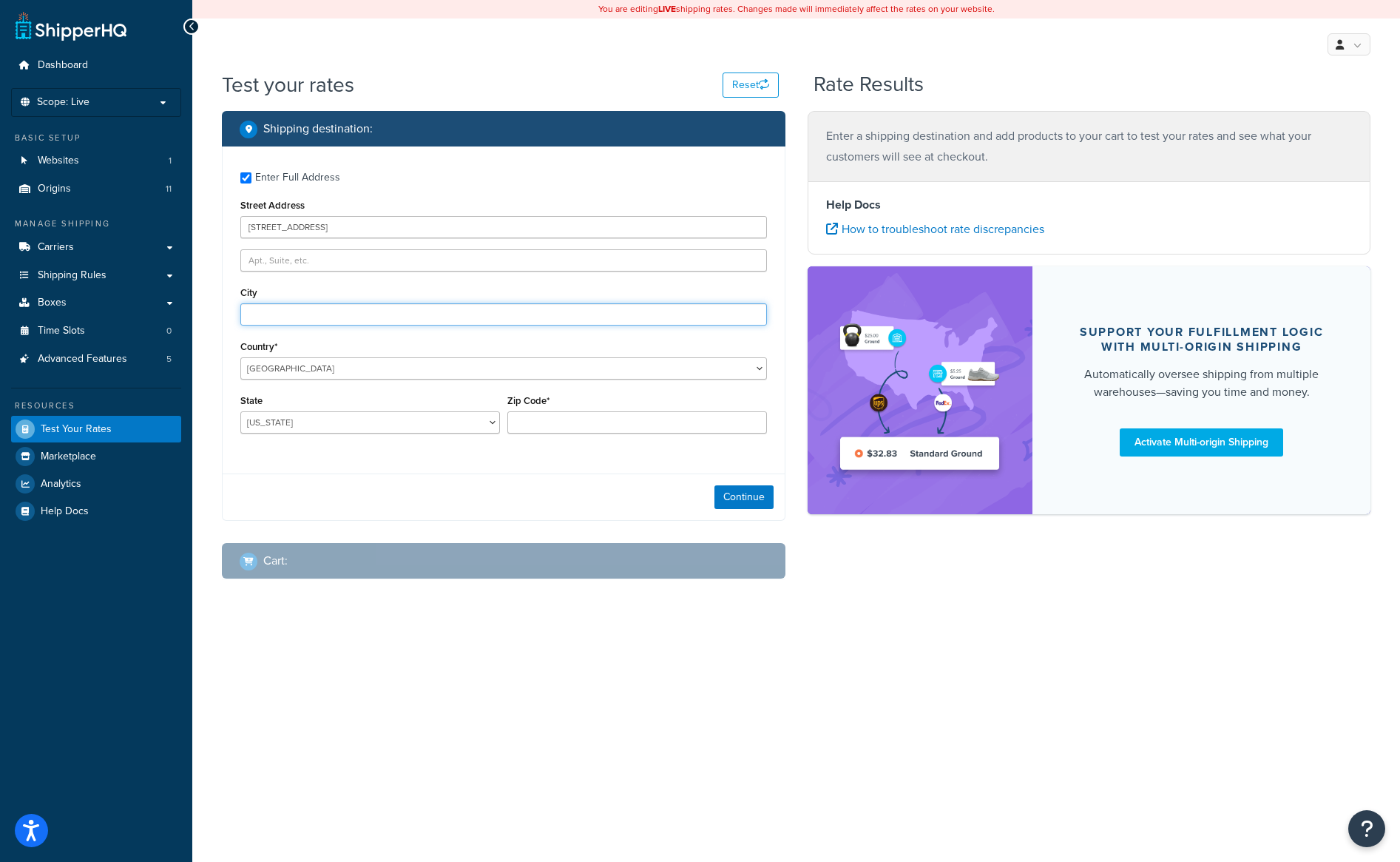
type input "Wichita"
select select "KS"
type input "67230"
click at [749, 498] on button "Continue" at bounding box center [744, 496] width 59 height 23
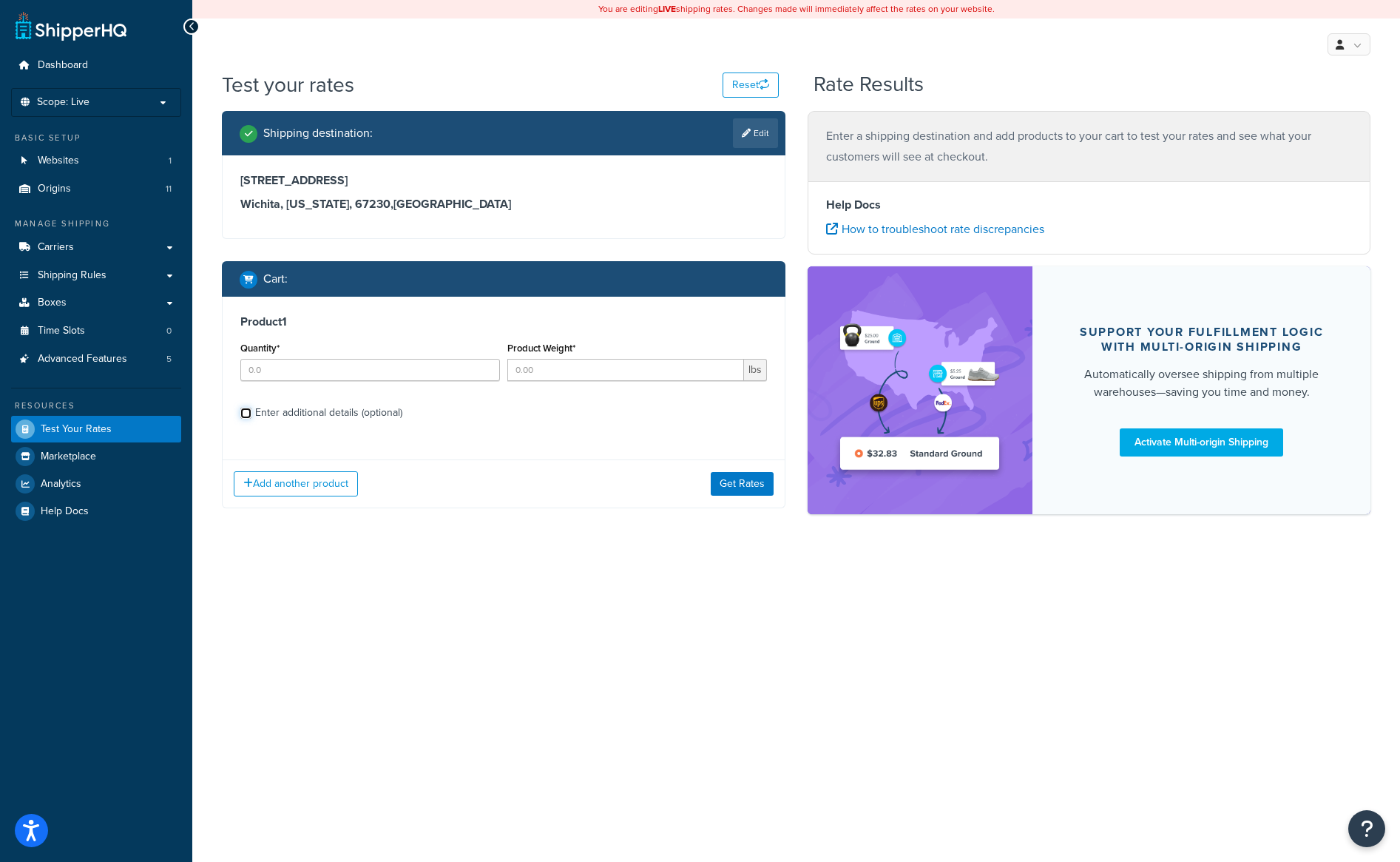
click at [250, 414] on input "Enter additional details (optional)" at bounding box center [246, 414] width 11 height 11
checkbox input "true"
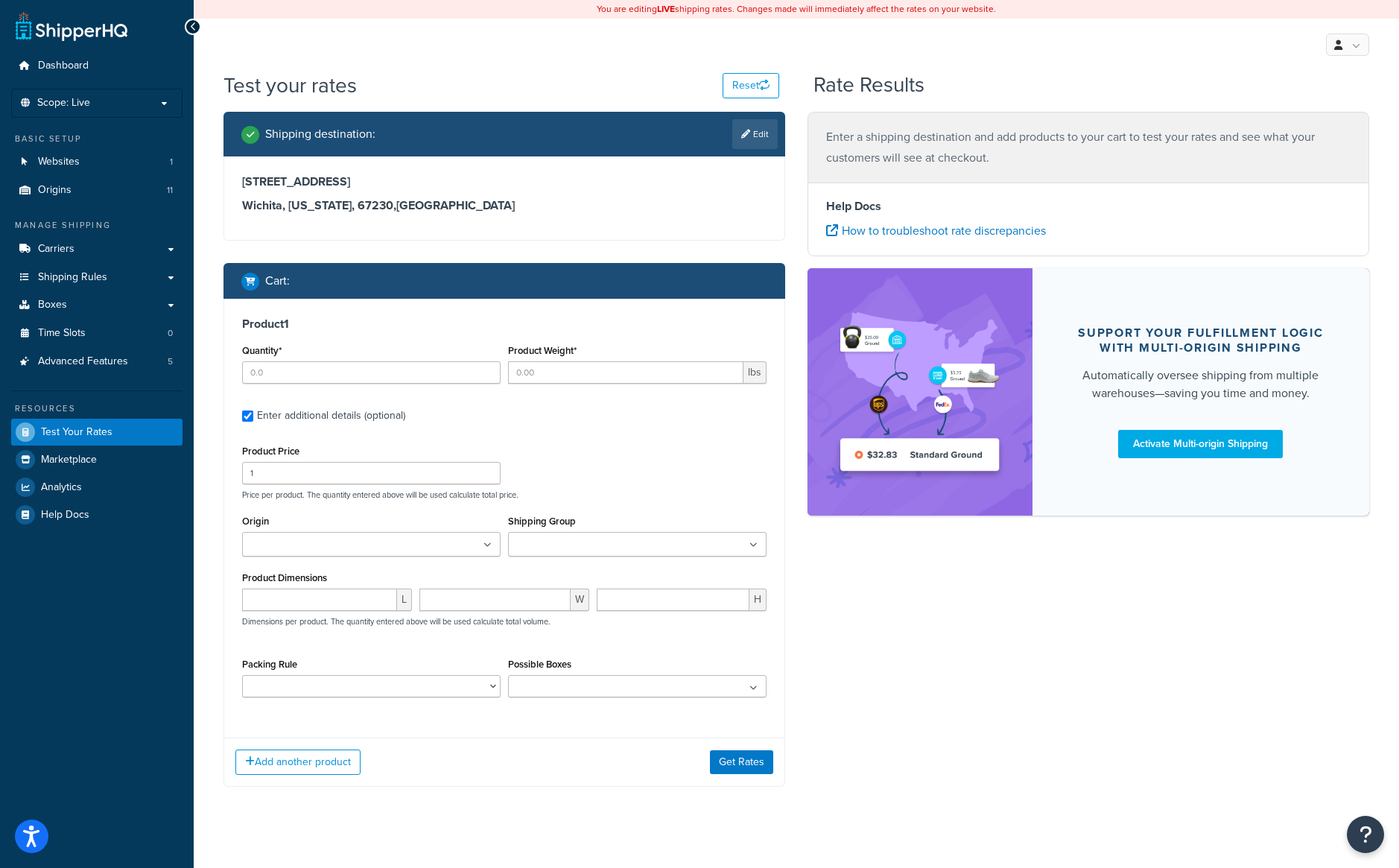
click at [596, 553] on input "Shipping Group" at bounding box center [579, 545] width 132 height 16
click at [549, 541] on input "Shipping Group" at bounding box center [579, 545] width 132 height 16
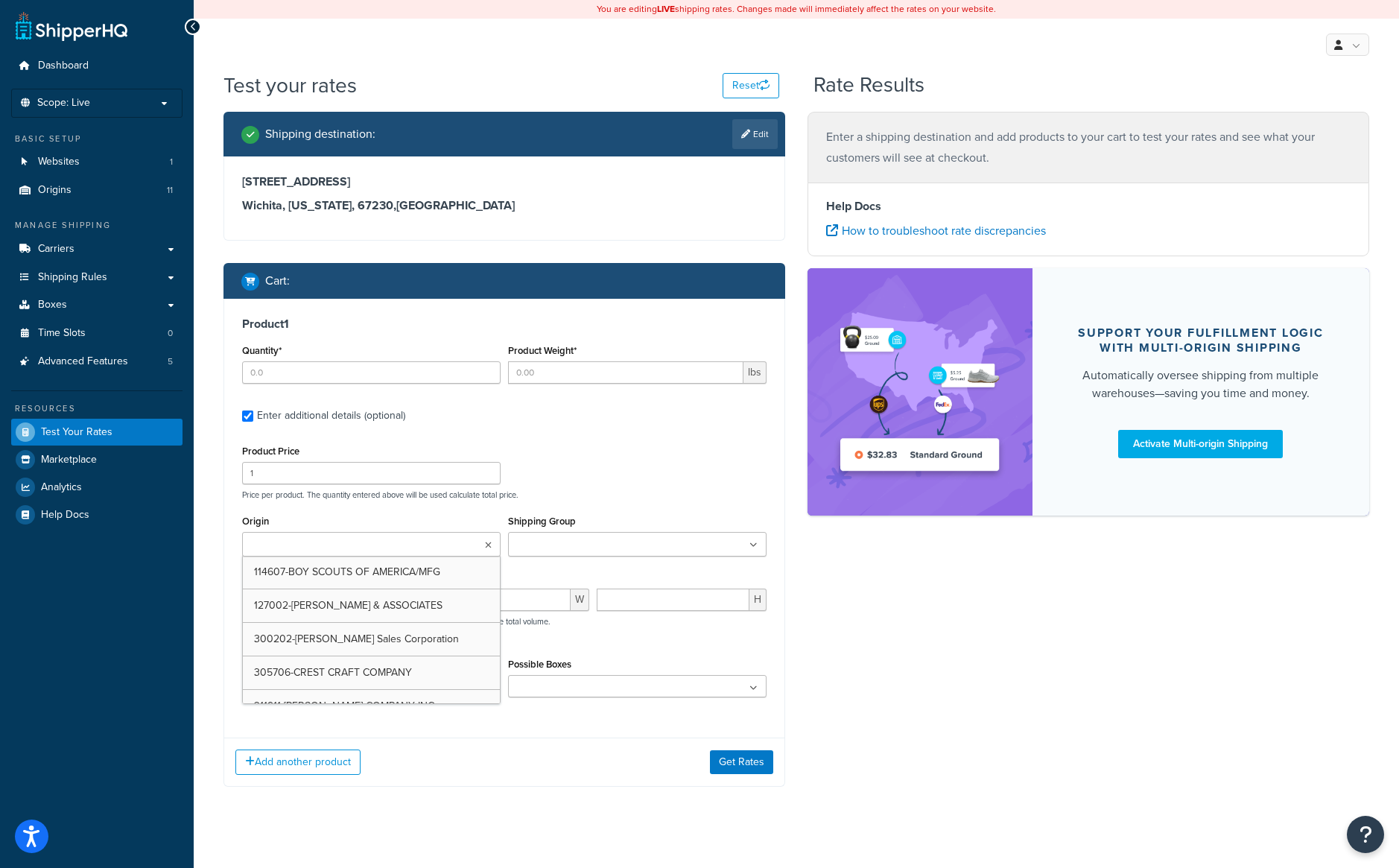
click at [388, 541] on ul at bounding box center [371, 544] width 259 height 25
type input "nd"
click at [680, 491] on p "Price per product. The quantity entered above will be used calculate total pric…" at bounding box center [503, 494] width 532 height 10
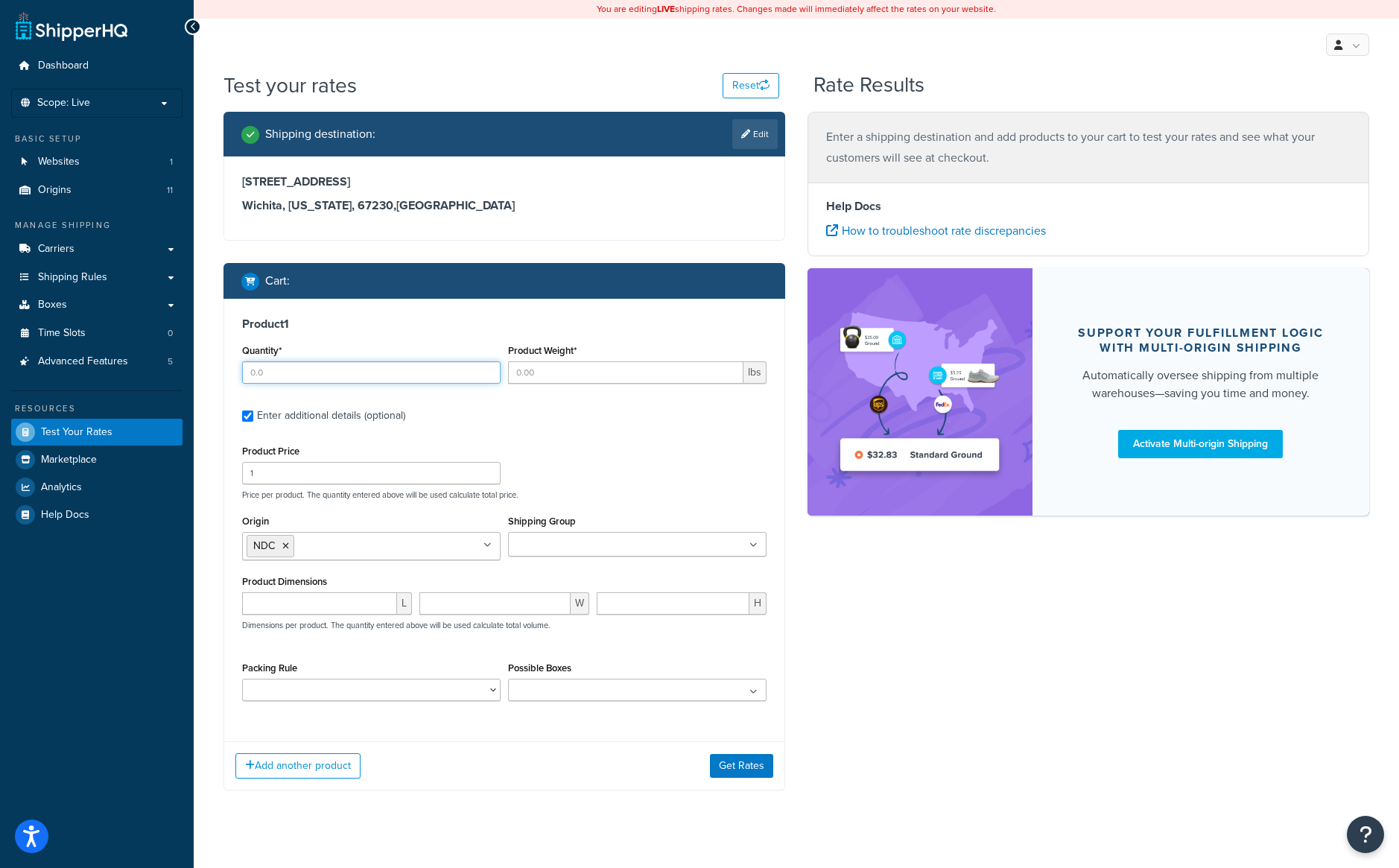
click at [280, 376] on input "Quantity*" at bounding box center [371, 373] width 259 height 23
type input "1"
click at [570, 380] on input "Product Weight*" at bounding box center [625, 373] width 235 height 23
type input "1"
click at [634, 417] on label "Enter additional details (optional)" at bounding box center [512, 414] width 510 height 24
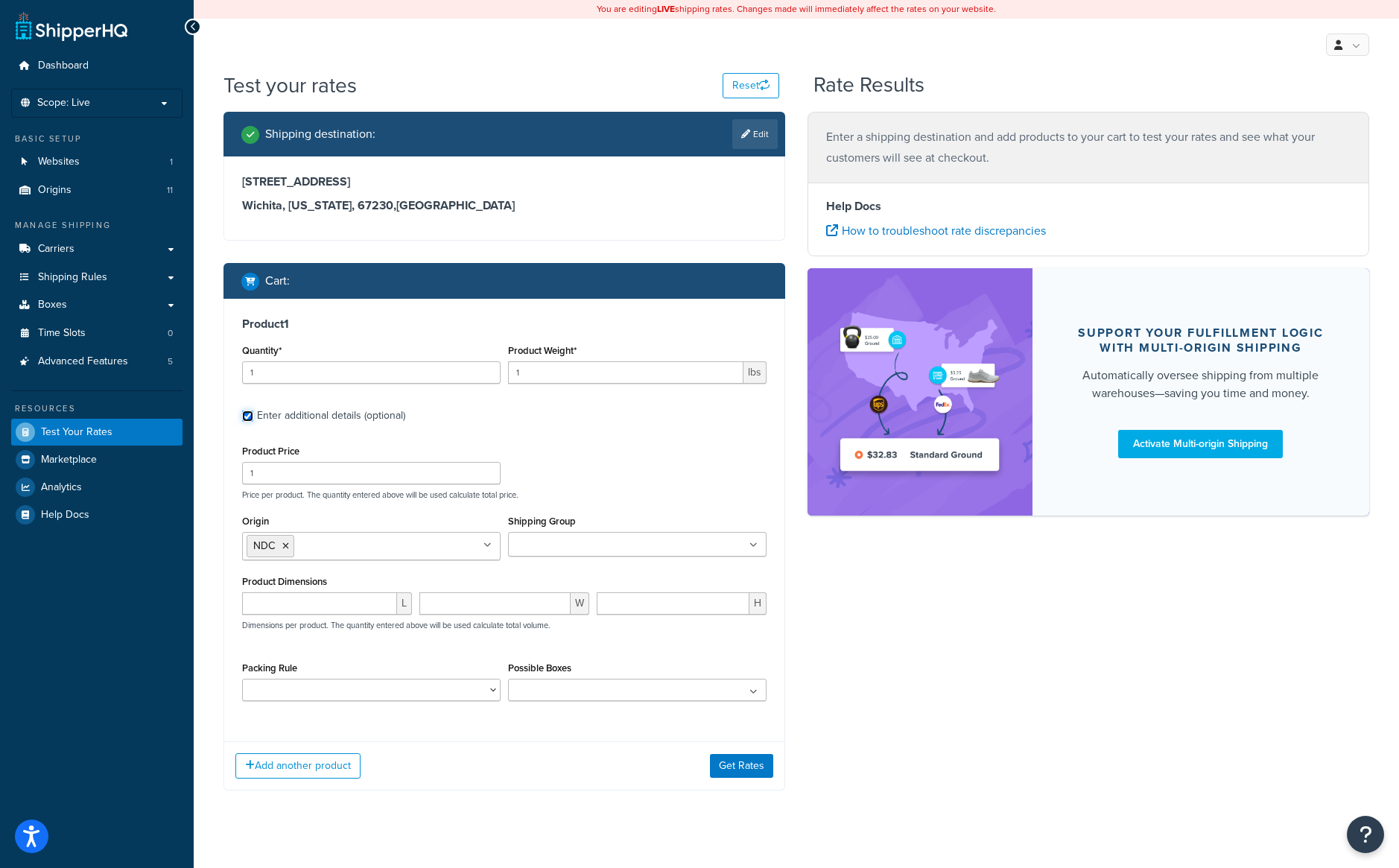
click at [253, 417] on input "Enter additional details (optional)" at bounding box center [247, 417] width 11 height 11
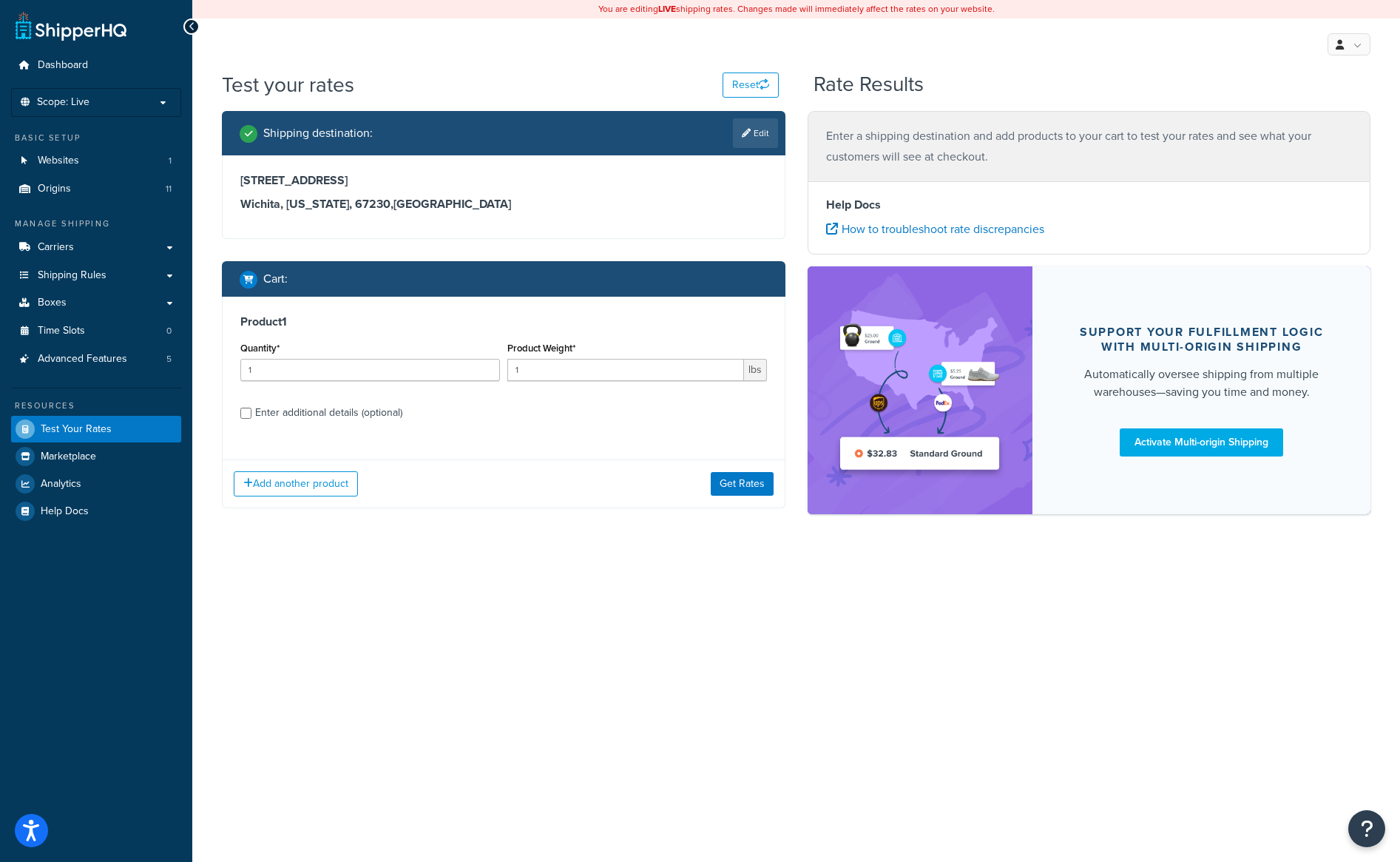
click at [250, 423] on div "Enter additional details (optional)" at bounding box center [504, 411] width 527 height 23
click at [246, 417] on input "Enter additional details (optional)" at bounding box center [246, 414] width 11 height 11
checkbox input "true"
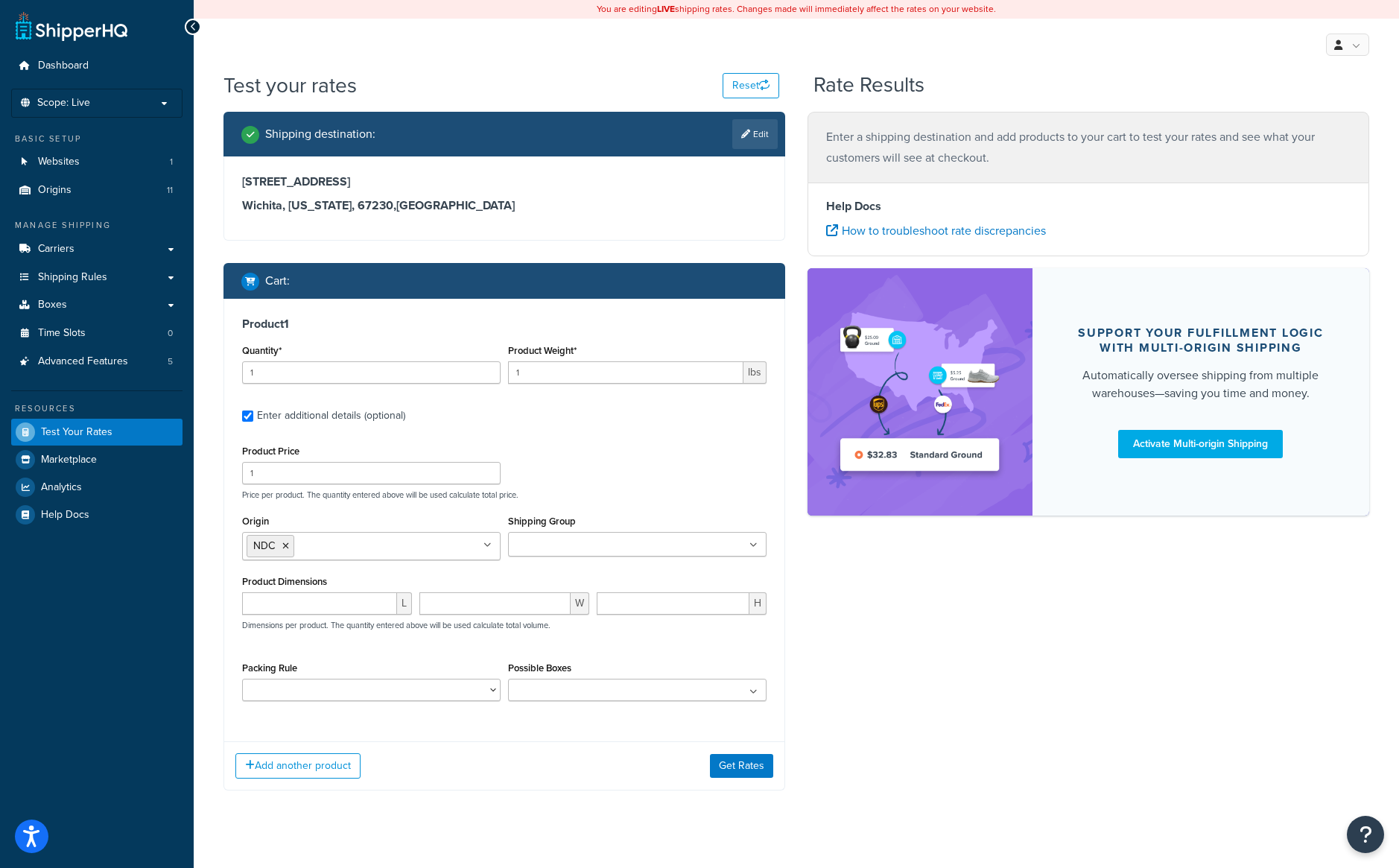
click at [1145, 638] on div "Shipping destination : Edit [STREET_ADDRESS][US_STATE] Cart : Product 1 Quantit…" at bounding box center [796, 462] width 1169 height 701
click at [757, 771] on button "Get Rates" at bounding box center [742, 765] width 63 height 24
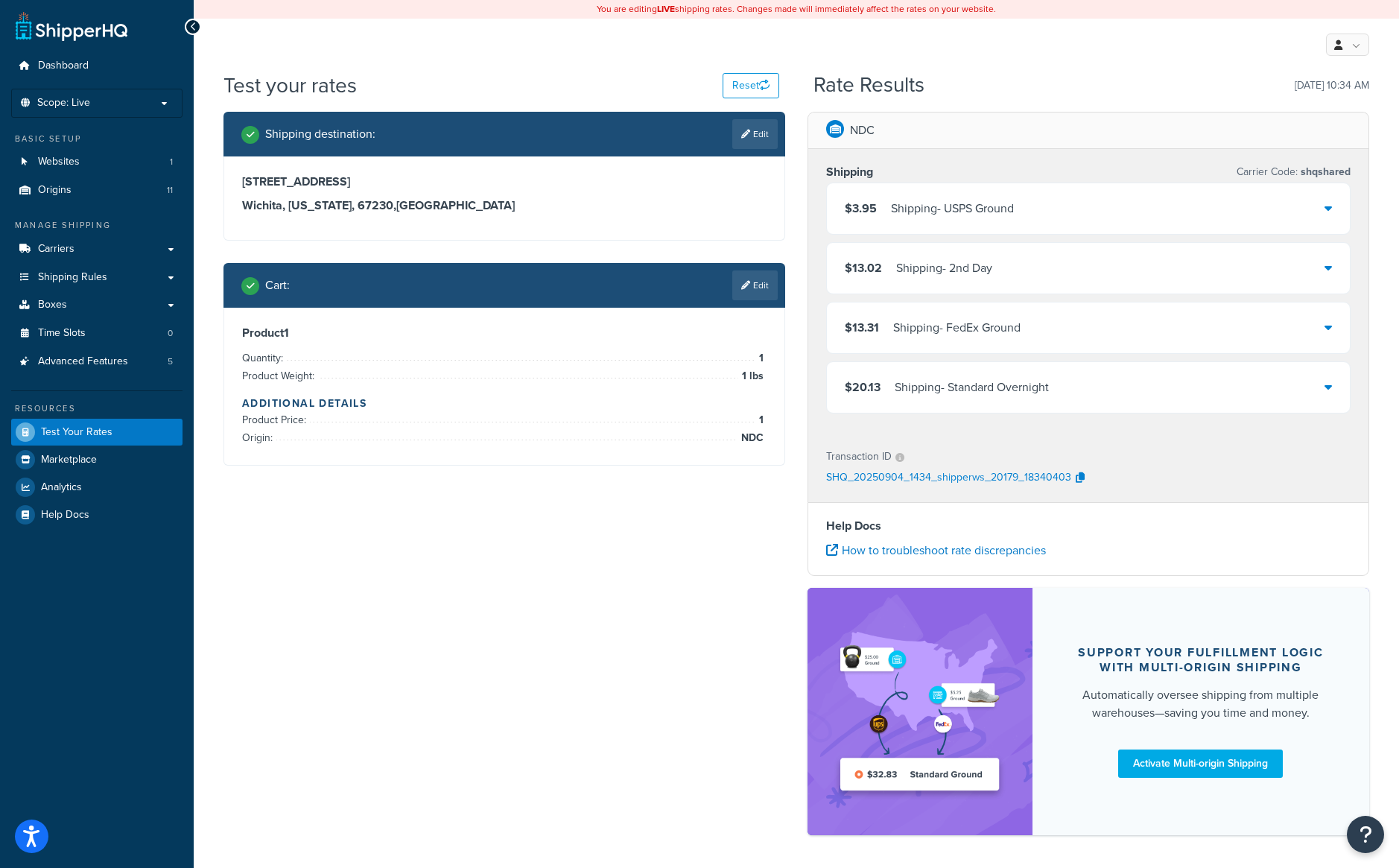
click at [415, 570] on div "Shipping destination : Edit [STREET_ADDRESS][US_STATE] Cart : Edit Product 1 Qu…" at bounding box center [796, 481] width 1169 height 739
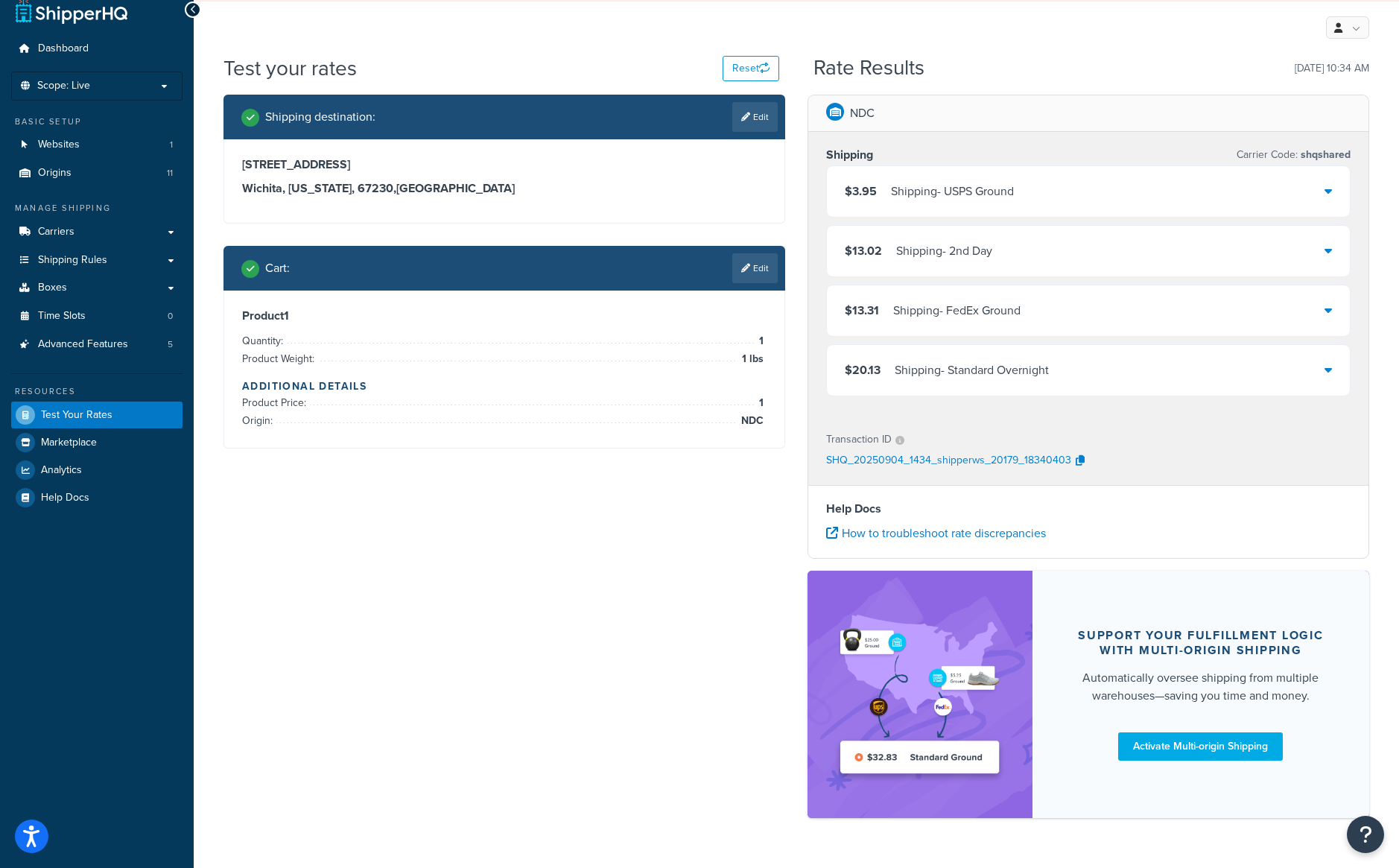
scroll to position [59, 0]
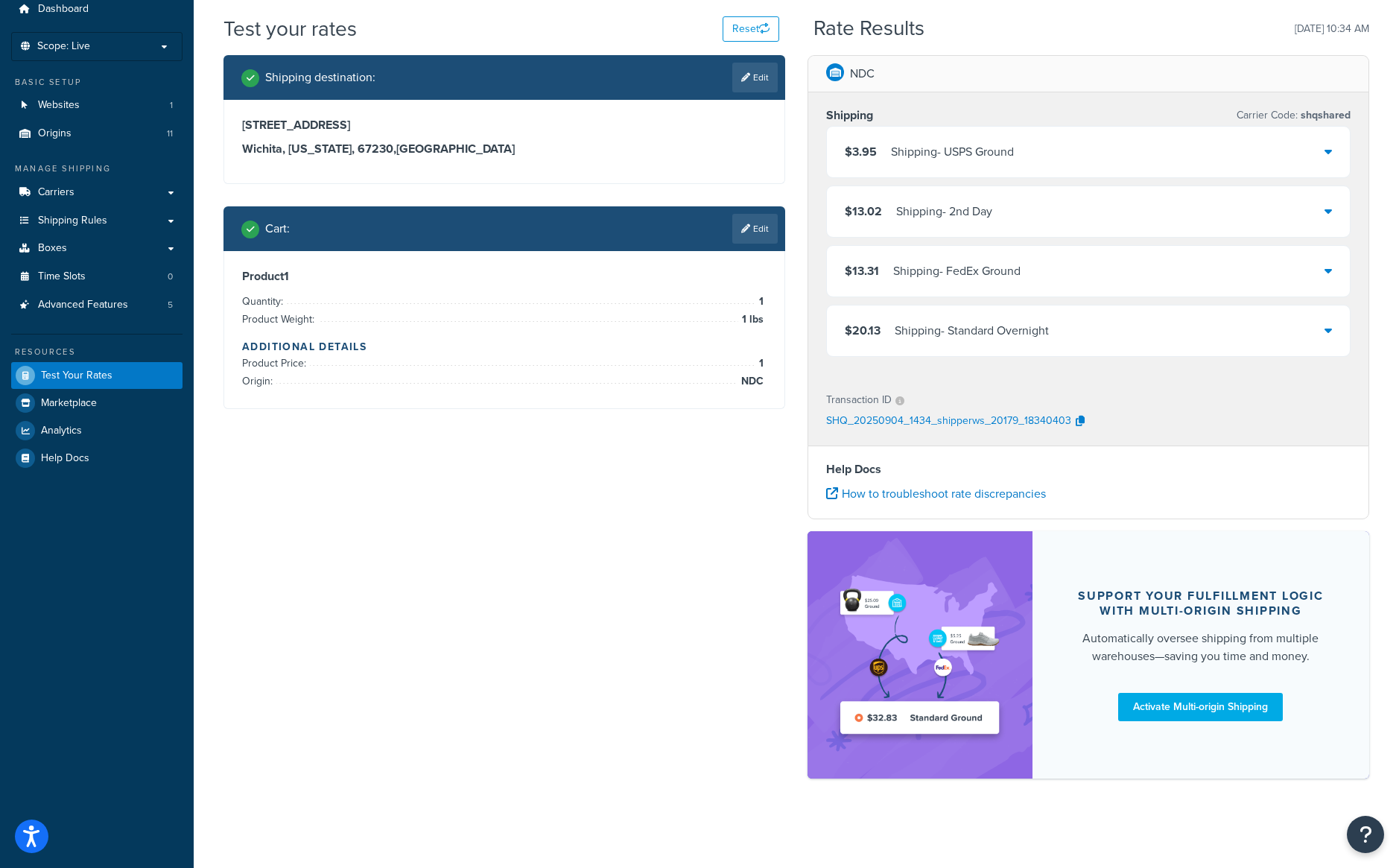
click at [587, 553] on div "Shipping destination : Edit [STREET_ADDRESS][US_STATE] Cart : Edit Product 1 Qu…" at bounding box center [796, 424] width 1169 height 739
